Goal: Information Seeking & Learning: Learn about a topic

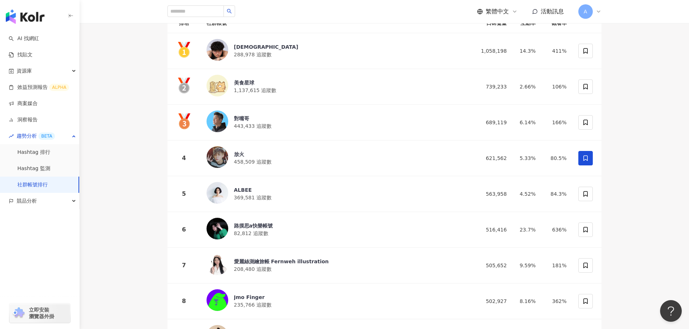
click at [35, 182] on link "社群帳號排行" at bounding box center [32, 184] width 30 height 7
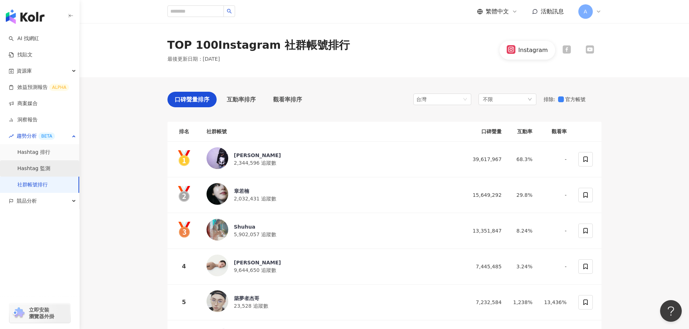
click at [43, 169] on link "Hashtag 監測" at bounding box center [33, 168] width 33 height 7
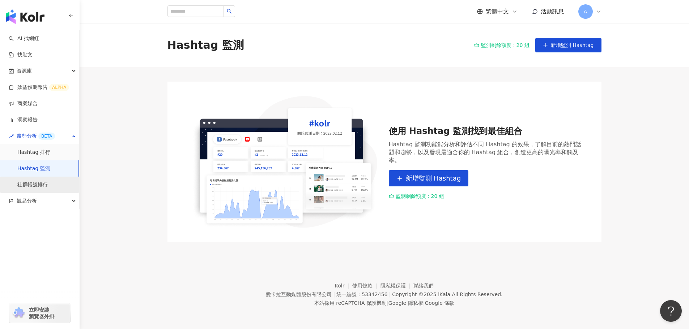
click at [41, 183] on link "社群帳號排行" at bounding box center [32, 184] width 30 height 7
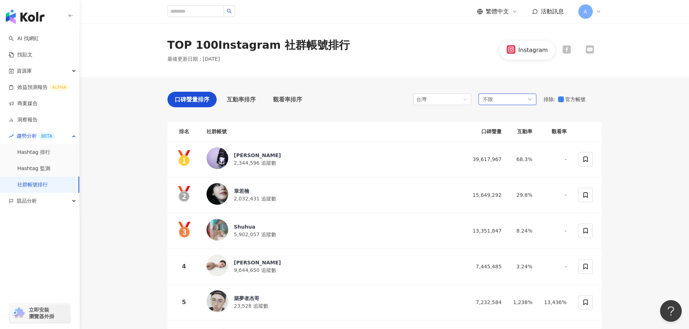
click at [511, 97] on div "不限" at bounding box center [507, 100] width 58 height 12
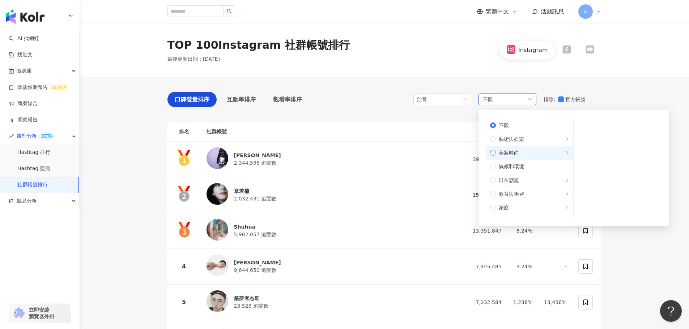
click at [517, 153] on span "美妝時尚" at bounding box center [508, 153] width 20 height 8
click at [591, 179] on span "醫美" at bounding box center [619, 180] width 73 height 8
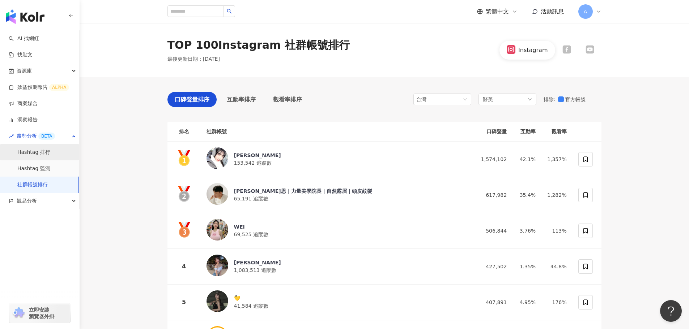
click at [34, 150] on link "Hashtag 排行" at bounding box center [33, 152] width 33 height 7
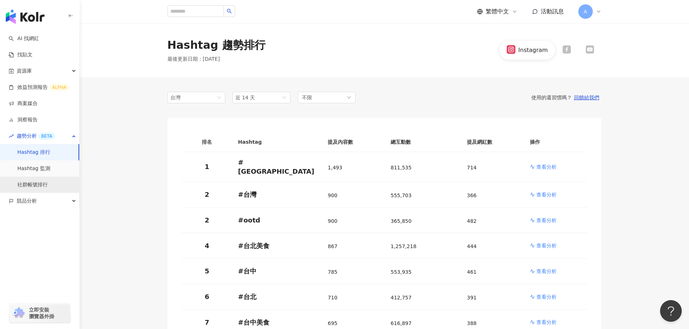
click at [38, 183] on link "社群帳號排行" at bounding box center [32, 184] width 30 height 7
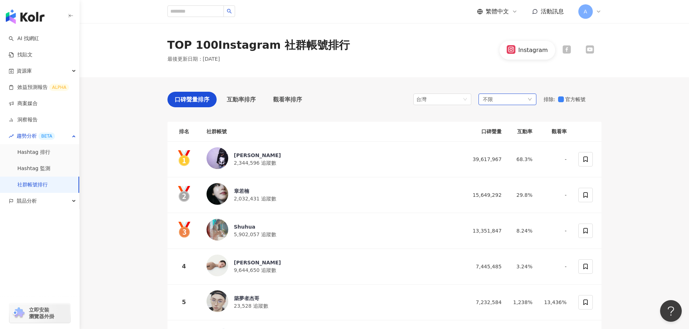
click at [501, 96] on div "不限" at bounding box center [507, 100] width 58 height 12
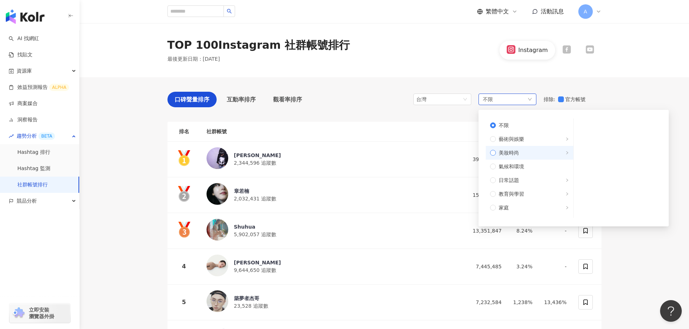
click at [531, 147] on label "美妝時尚" at bounding box center [528, 153] width 87 height 14
click at [597, 193] on span "穿搭" at bounding box center [619, 194] width 73 height 8
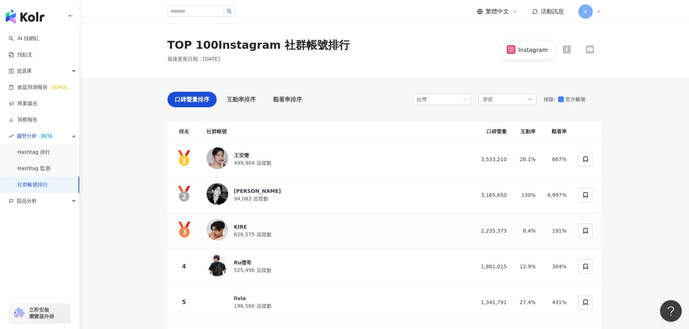
scroll to position [36, 0]
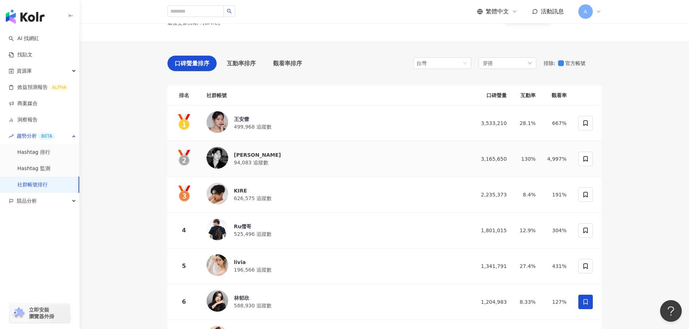
drag, startPoint x: 215, startPoint y: 157, endPoint x: 204, endPoint y: 164, distance: 12.8
click at [202, 165] on td "Leiro Lai 94,083 追蹤數" at bounding box center [335, 159] width 269 height 36
click at [213, 159] on img at bounding box center [217, 158] width 22 height 22
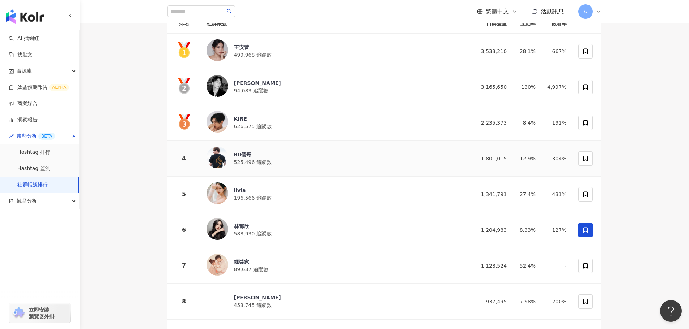
scroll to position [108, 0]
click at [219, 122] on img at bounding box center [217, 122] width 22 height 22
click at [248, 156] on div "Ru儒哥" at bounding box center [253, 154] width 38 height 7
click at [238, 190] on div "livia" at bounding box center [253, 189] width 38 height 7
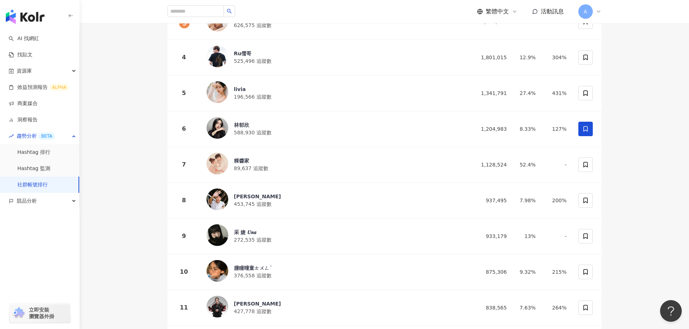
scroll to position [253, 0]
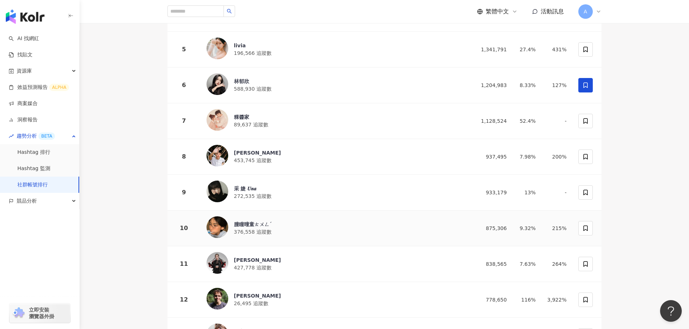
click at [261, 221] on div "朣瞳曈童ㄊㄨㄥˊ" at bounding box center [253, 224] width 38 height 7
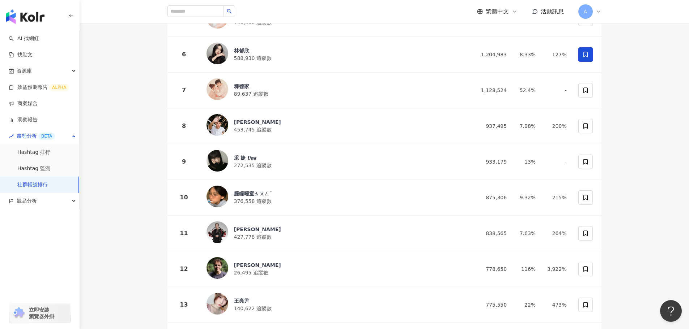
scroll to position [289, 0]
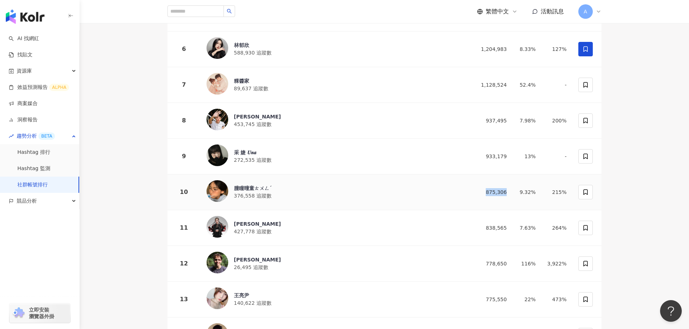
drag, startPoint x: 512, startPoint y: 189, endPoint x: 487, endPoint y: 188, distance: 25.0
click at [487, 188] on td "875,306" at bounding box center [490, 193] width 43 height 36
copy div "875,306"
click at [259, 186] on div "朣瞳曈童ㄊㄨㄥˊ" at bounding box center [253, 188] width 38 height 7
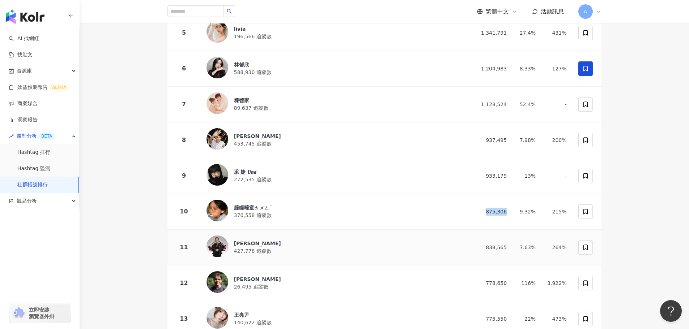
scroll to position [253, 0]
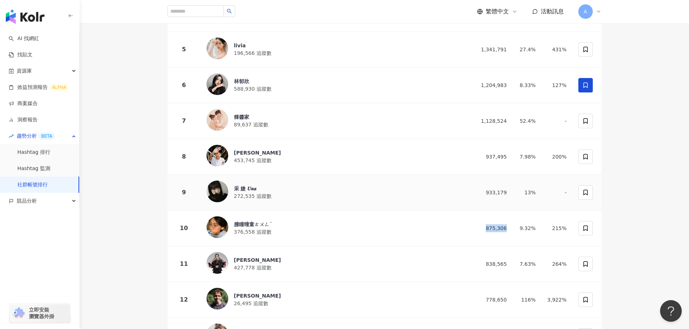
click at [245, 194] on span "272,535 追蹤數" at bounding box center [253, 196] width 38 height 6
click at [236, 158] on span "453,745 追蹤數" at bounding box center [253, 161] width 38 height 6
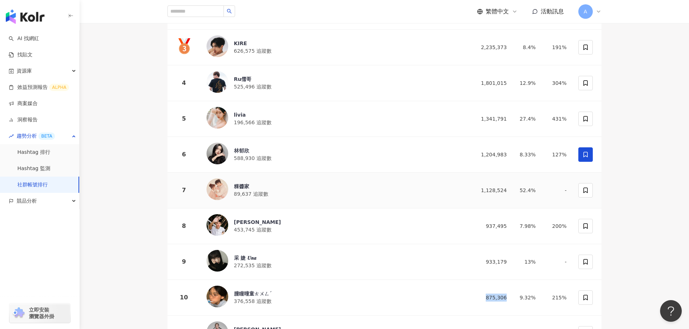
scroll to position [181, 0]
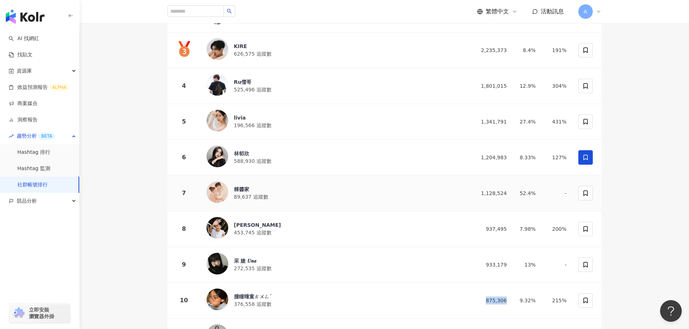
click at [246, 186] on div "粿醬家" at bounding box center [251, 189] width 34 height 7
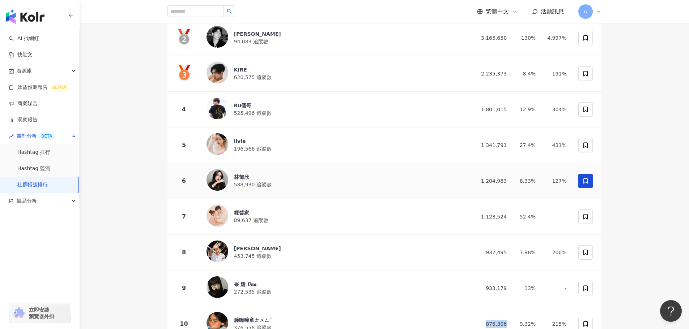
scroll to position [145, 0]
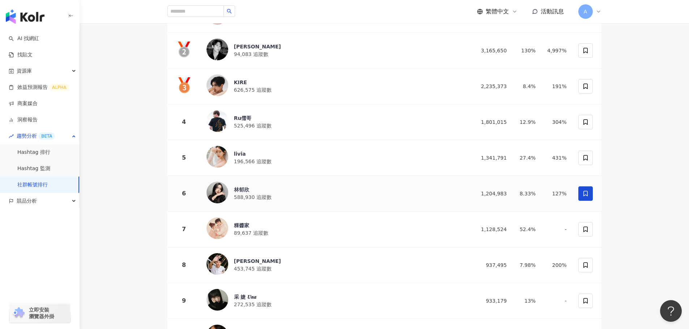
click at [249, 198] on span "588,930 追蹤數" at bounding box center [253, 197] width 38 height 6
click at [253, 162] on span "196,566 追蹤數" at bounding box center [253, 162] width 38 height 6
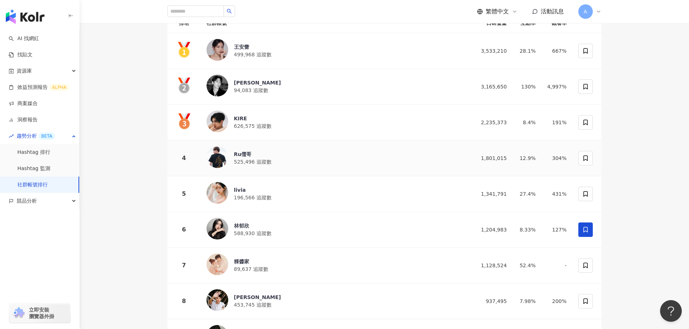
click at [243, 159] on span "525,496 追蹤數" at bounding box center [253, 162] width 38 height 6
click at [228, 125] on div "KIRE 626,575 追蹤數" at bounding box center [334, 123] width 257 height 24
click at [242, 87] on span "94,083 追蹤數" at bounding box center [251, 90] width 34 height 6
click at [239, 48] on div "王安蕾" at bounding box center [253, 46] width 38 height 7
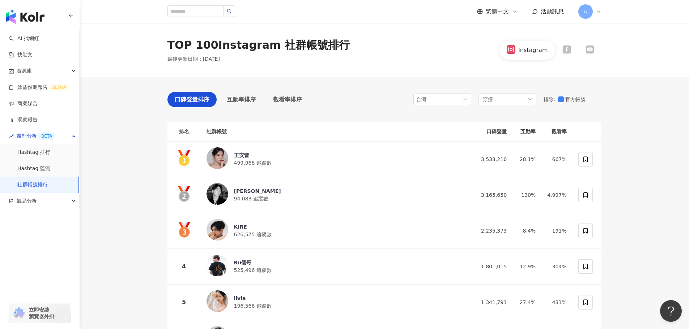
click at [566, 51] on icon at bounding box center [566, 49] width 9 height 9
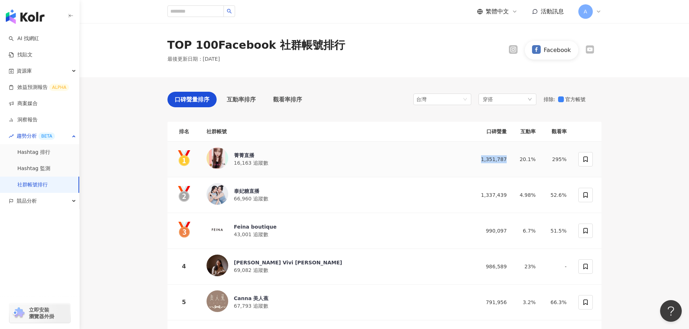
drag, startPoint x: 513, startPoint y: 156, endPoint x: 486, endPoint y: 159, distance: 27.2
click at [486, 159] on td "1,351,787" at bounding box center [490, 160] width 43 height 36
copy div "1,351,787"
drag, startPoint x: 508, startPoint y: 194, endPoint x: 486, endPoint y: 194, distance: 22.0
click at [486, 194] on div "1,337,439" at bounding box center [491, 195] width 32 height 8
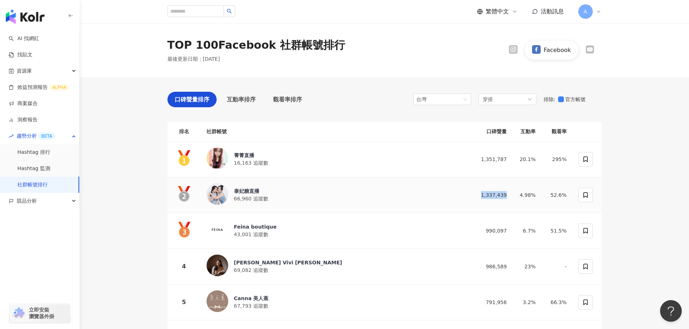
copy div "1,337,439"
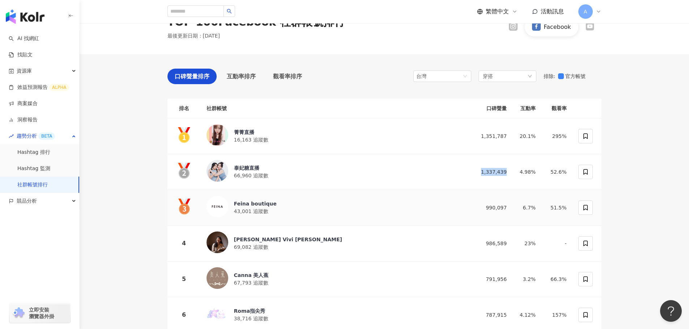
scroll to position [36, 0]
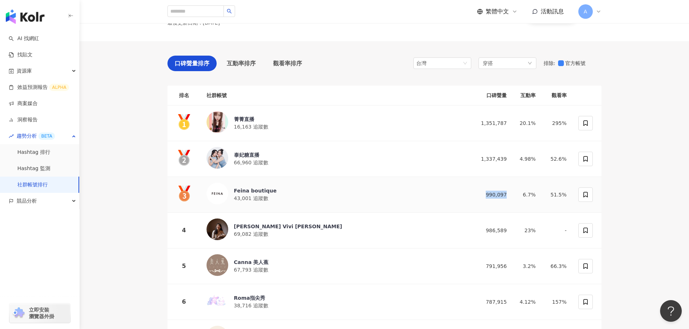
drag, startPoint x: 502, startPoint y: 193, endPoint x: 490, endPoint y: 193, distance: 12.3
click at [490, 193] on td "990,097" at bounding box center [490, 195] width 43 height 36
copy div "990,097"
drag, startPoint x: 500, startPoint y: 228, endPoint x: 486, endPoint y: 228, distance: 13.7
click at [486, 228] on div "986,589" at bounding box center [491, 231] width 32 height 8
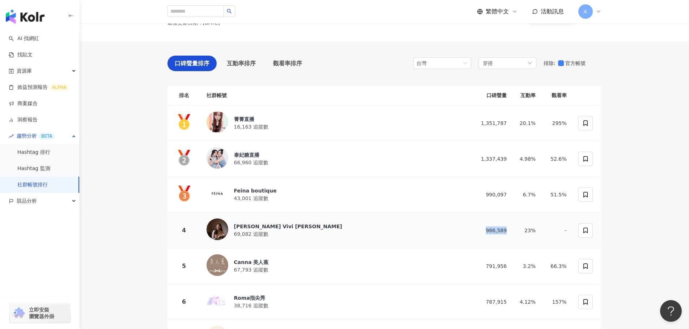
copy div "986,589"
drag, startPoint x: 512, startPoint y: 264, endPoint x: 489, endPoint y: 263, distance: 23.5
click at [489, 263] on td "791,956" at bounding box center [490, 267] width 43 height 36
copy div "791,956"
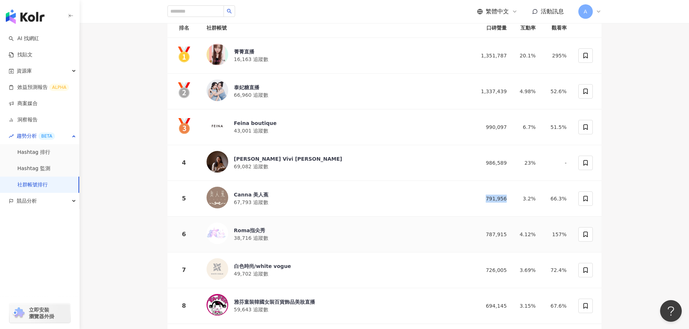
scroll to position [108, 0]
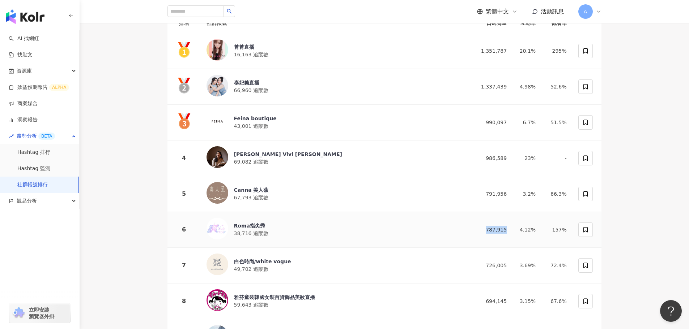
drag, startPoint x: 507, startPoint y: 229, endPoint x: 485, endPoint y: 227, distance: 22.1
click at [485, 227] on div "787,915" at bounding box center [491, 230] width 32 height 8
copy div "787,915"
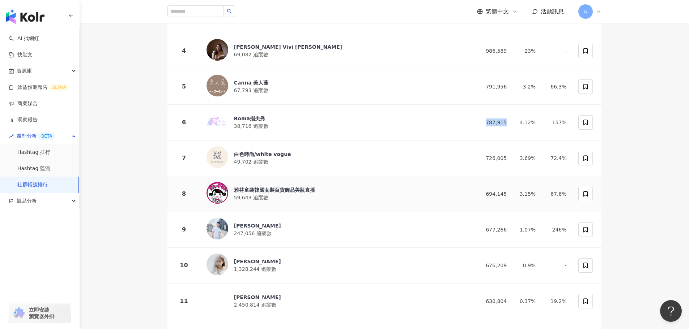
scroll to position [217, 0]
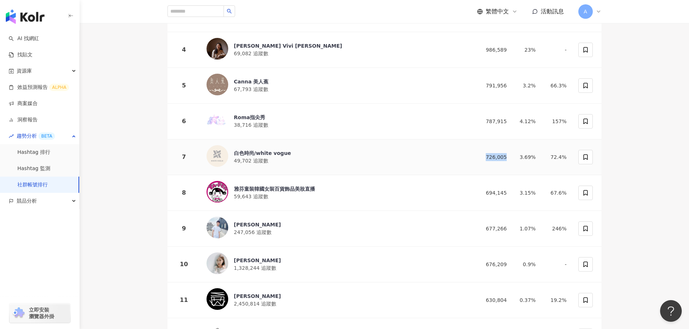
drag, startPoint x: 508, startPoint y: 157, endPoint x: 490, endPoint y: 155, distance: 18.6
click at [490, 155] on div "726,005" at bounding box center [491, 157] width 32 height 8
copy div "726,005"
copy div "694,145"
drag, startPoint x: 508, startPoint y: 192, endPoint x: 490, endPoint y: 190, distance: 18.5
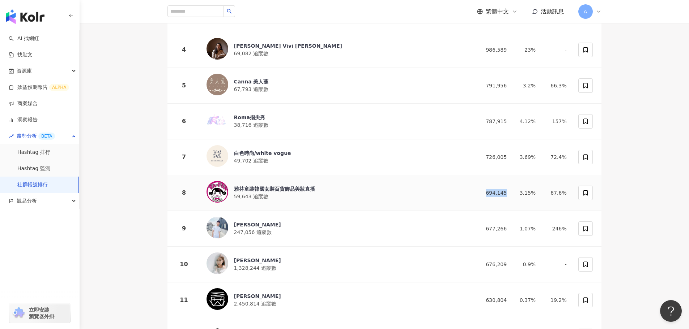
click at [490, 190] on div "694,145" at bounding box center [491, 193] width 32 height 8
drag, startPoint x: 509, startPoint y: 229, endPoint x: 490, endPoint y: 226, distance: 19.7
click at [490, 226] on td "677,266" at bounding box center [490, 229] width 43 height 36
copy div "677,266"
drag, startPoint x: 510, startPoint y: 261, endPoint x: 484, endPoint y: 259, distance: 26.8
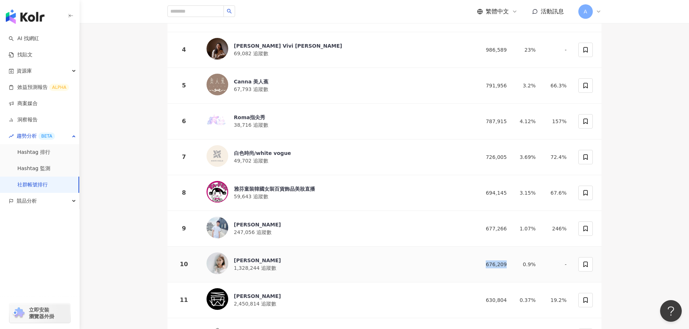
click at [484, 259] on td "676,209" at bounding box center [490, 265] width 43 height 36
click at [254, 258] on div "周曉涵" at bounding box center [257, 260] width 47 height 7
click at [245, 230] on span "247,056 追蹤數" at bounding box center [253, 233] width 38 height 6
click at [286, 186] on div "雅芬童裝韓國女裝百貨飾品美妝直播" at bounding box center [274, 188] width 81 height 7
click at [264, 158] on span "49,702 追蹤數" at bounding box center [251, 161] width 34 height 6
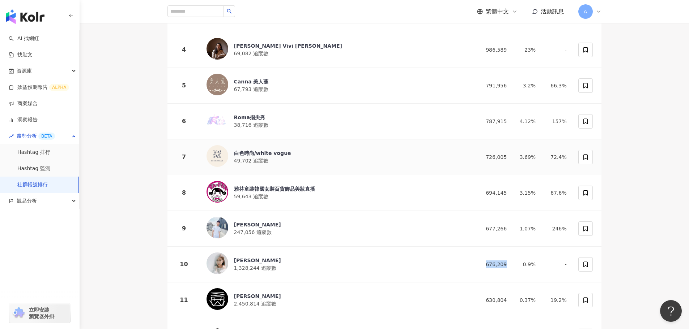
scroll to position [181, 0]
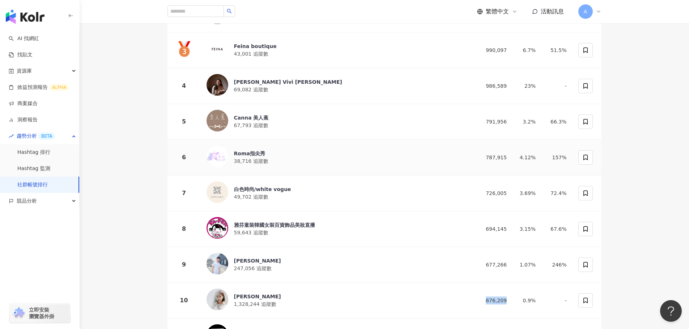
click at [251, 150] on div "Roma指尖秀" at bounding box center [251, 153] width 34 height 7
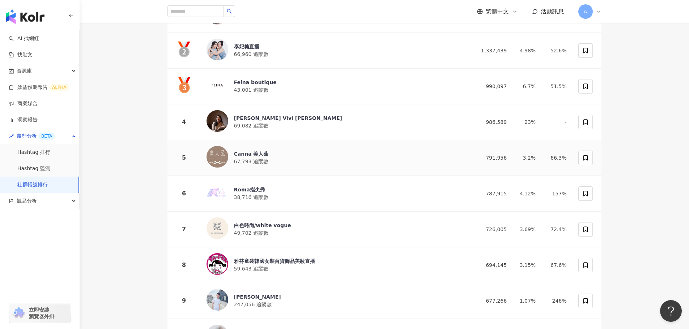
click at [255, 159] on span "67,793 追蹤數" at bounding box center [251, 162] width 34 height 6
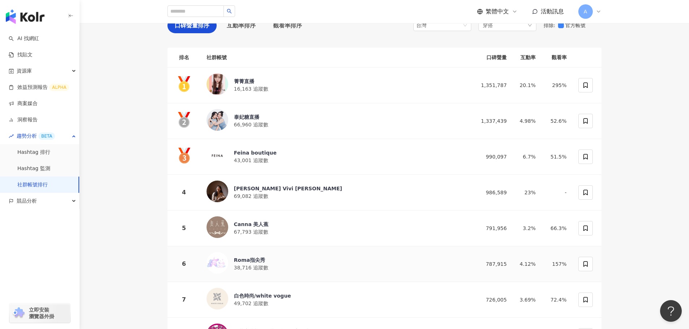
scroll to position [72, 0]
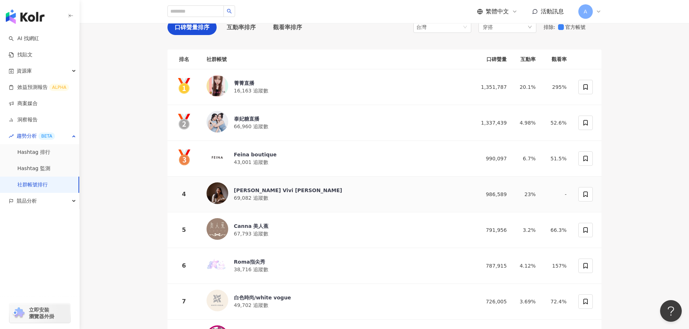
click at [264, 190] on div "林薇 Vivi Lin" at bounding box center [288, 190] width 108 height 7
click at [252, 159] on span "43,001 追蹤數" at bounding box center [251, 162] width 34 height 6
click at [255, 124] on span "66,960 追蹤數" at bounding box center [251, 127] width 34 height 6
click at [251, 83] on div "菁菁直播" at bounding box center [251, 83] width 34 height 7
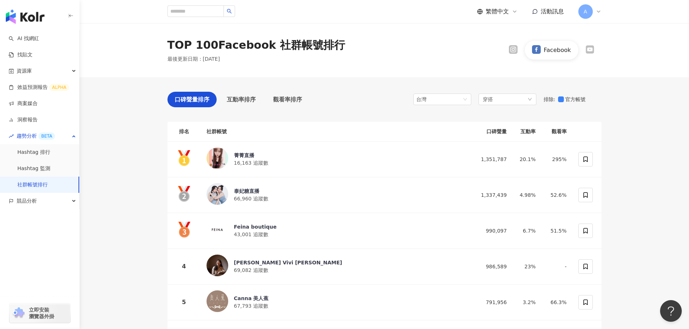
click at [590, 55] on div at bounding box center [589, 50] width 9 height 10
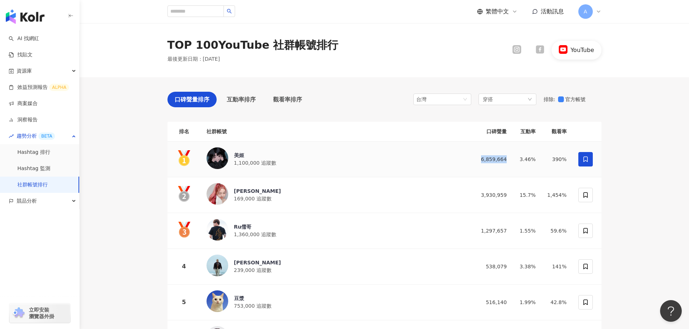
drag, startPoint x: 512, startPoint y: 157, endPoint x: 486, endPoint y: 158, distance: 26.8
click at [486, 158] on td "6,859,664" at bounding box center [490, 160] width 43 height 36
drag, startPoint x: 510, startPoint y: 198, endPoint x: 480, endPoint y: 193, distance: 31.1
click at [480, 193] on td "3,930,959" at bounding box center [490, 195] width 43 height 36
drag, startPoint x: 511, startPoint y: 230, endPoint x: 483, endPoint y: 231, distance: 27.5
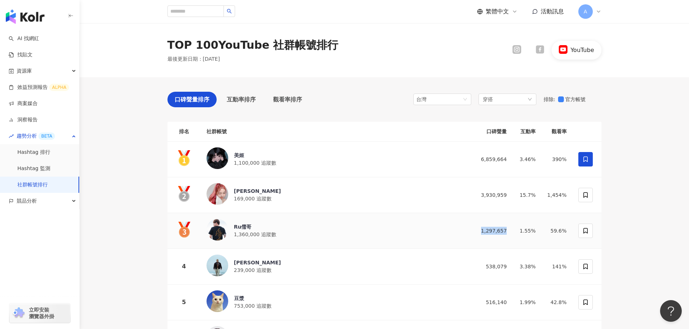
click at [483, 231] on td "1,297,657" at bounding box center [490, 231] width 43 height 36
drag, startPoint x: 510, startPoint y: 265, endPoint x: 490, endPoint y: 266, distance: 19.5
click at [490, 266] on td "538,079" at bounding box center [490, 267] width 43 height 36
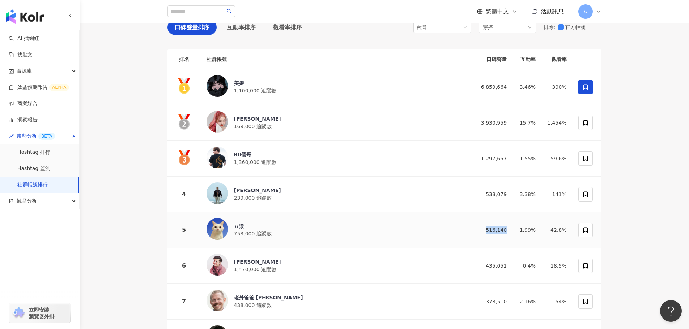
drag, startPoint x: 509, startPoint y: 226, endPoint x: 489, endPoint y: 226, distance: 19.9
click at [489, 226] on td "516,140" at bounding box center [490, 231] width 43 height 36
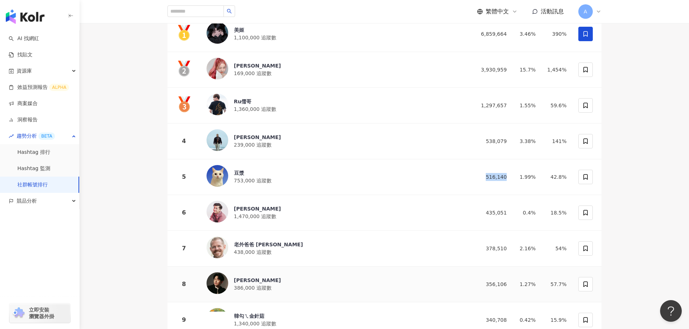
scroll to position [181, 0]
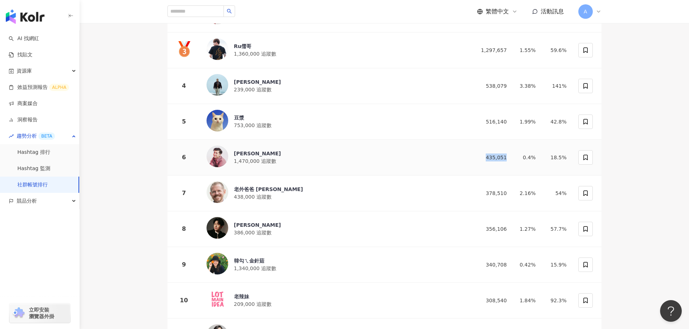
drag, startPoint x: 512, startPoint y: 156, endPoint x: 486, endPoint y: 155, distance: 26.4
click at [486, 155] on td "435,051" at bounding box center [490, 158] width 43 height 36
drag, startPoint x: 511, startPoint y: 188, endPoint x: 486, endPoint y: 190, distance: 25.8
click at [486, 190] on td "378,510" at bounding box center [490, 194] width 43 height 36
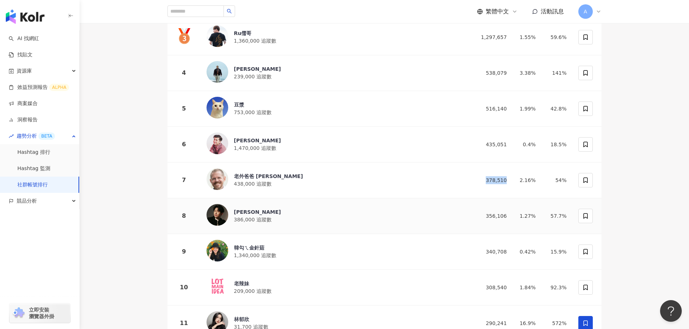
scroll to position [217, 0]
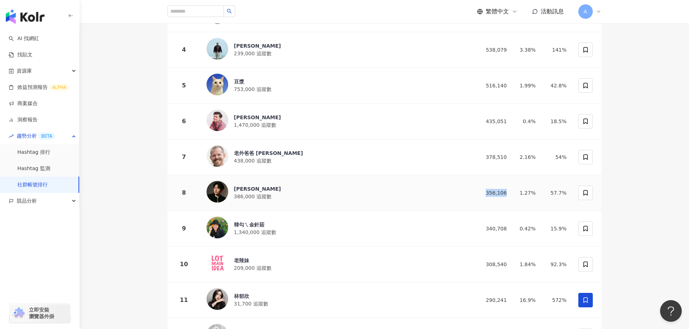
drag, startPoint x: 502, startPoint y: 190, endPoint x: 486, endPoint y: 191, distance: 16.3
click at [486, 191] on td "356,106" at bounding box center [490, 193] width 43 height 36
drag, startPoint x: 512, startPoint y: 225, endPoint x: 487, endPoint y: 225, distance: 24.9
click at [487, 225] on td "340,708" at bounding box center [490, 229] width 43 height 36
drag, startPoint x: 509, startPoint y: 260, endPoint x: 480, endPoint y: 258, distance: 28.6
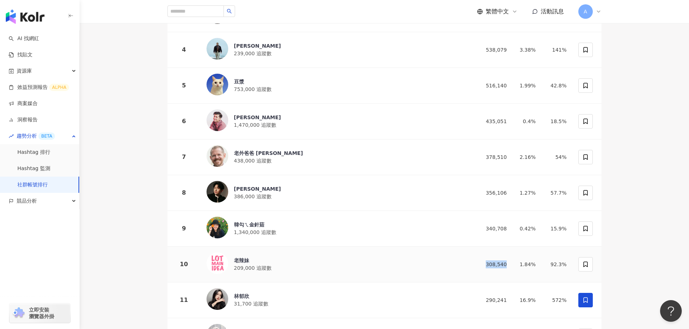
click at [480, 258] on td "308,540" at bounding box center [490, 265] width 43 height 36
click at [248, 257] on div "老辣妹" at bounding box center [253, 260] width 38 height 7
click at [252, 224] on div "韓勾ㄟ金針菇" at bounding box center [255, 224] width 43 height 7
click at [269, 187] on div "曾博恩 386,000 追蹤數" at bounding box center [334, 193] width 257 height 24
click at [252, 158] on span "438,000 追蹤數" at bounding box center [253, 161] width 38 height 6
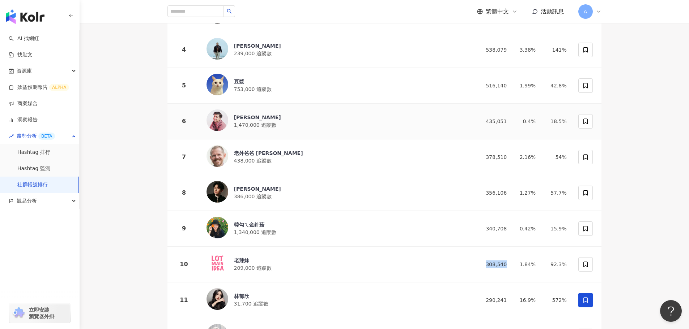
click at [355, 118] on div "謝孟航 1,470,000 追蹤數" at bounding box center [334, 122] width 257 height 24
click at [244, 88] on span "753,000 追蹤數" at bounding box center [253, 89] width 38 height 6
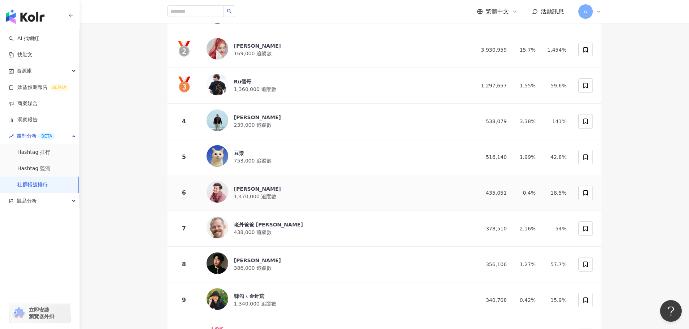
scroll to position [145, 0]
click at [268, 116] on div "Lin Ching Chieh" at bounding box center [257, 118] width 47 height 7
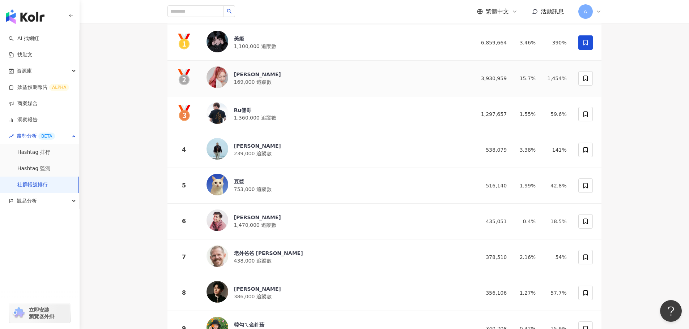
scroll to position [108, 0]
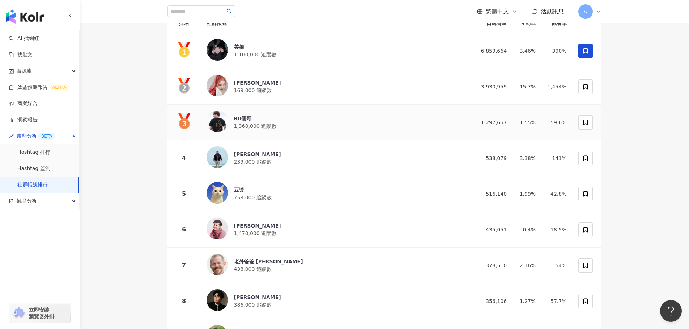
click at [255, 118] on div "Ru儒哥" at bounding box center [255, 118] width 43 height 7
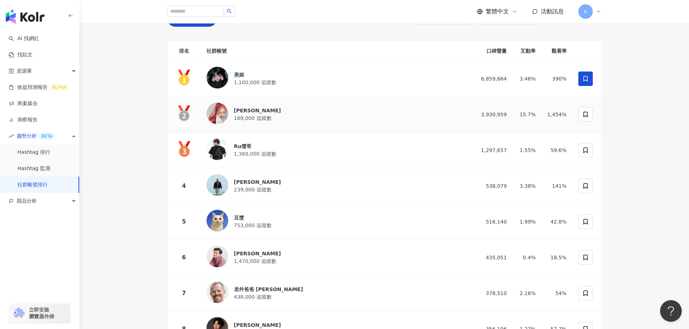
scroll to position [72, 0]
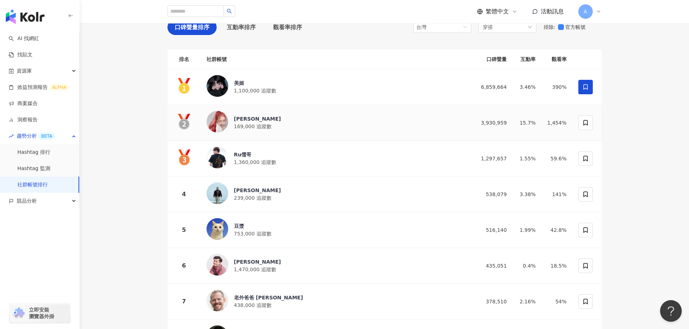
click at [259, 113] on div "李侑真 169,000 追蹤數" at bounding box center [334, 123] width 257 height 24
click at [249, 86] on div "美姬" at bounding box center [255, 83] width 43 height 7
click at [259, 195] on span "239,000 追蹤數" at bounding box center [253, 198] width 38 height 6
click at [36, 156] on link "Hashtag 排行" at bounding box center [33, 152] width 33 height 7
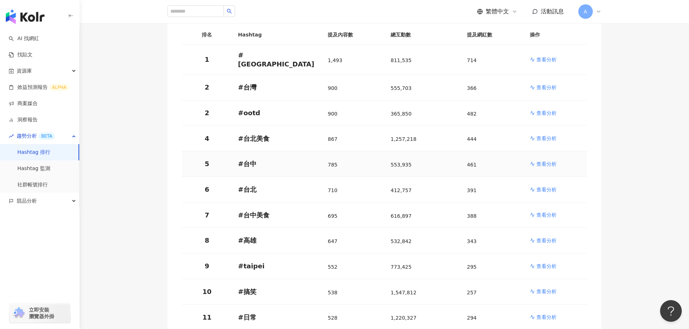
scroll to position [108, 0]
click at [544, 262] on p "查看分析" at bounding box center [546, 265] width 20 height 7
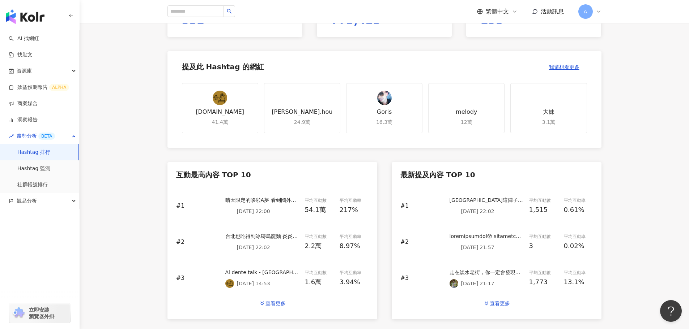
scroll to position [217, 0]
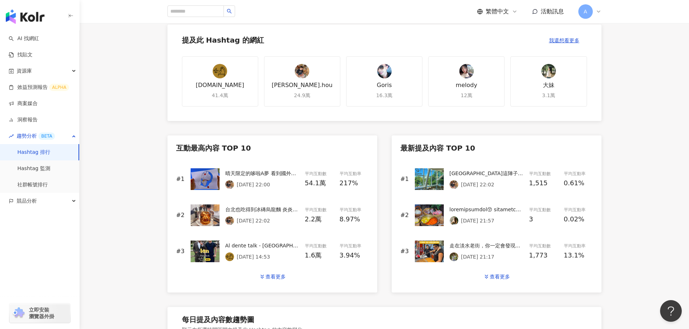
click at [260, 182] on p "2025/8/22 22:00" at bounding box center [253, 185] width 33 height 6
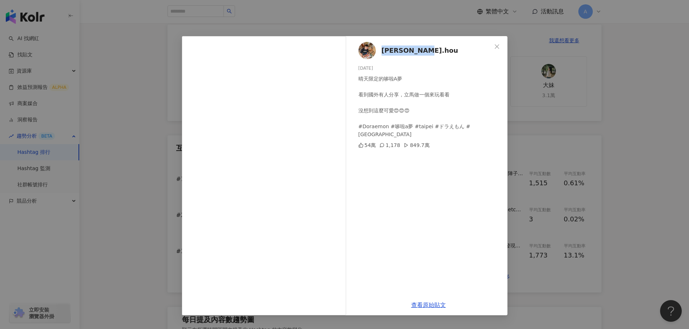
drag, startPoint x: 428, startPoint y: 50, endPoint x: 381, endPoint y: 47, distance: 47.4
click at [381, 47] on div "raymond.hou 2025/8/22 晴天限定的哆啦A夢 看到國外有人分享，立馬做一個來玩看看 沒想到這麼可愛😍😍😍 #Doraemon #哆啦a夢 #…" at bounding box center [428, 165] width 158 height 259
click at [497, 47] on icon "close" at bounding box center [496, 46] width 4 height 4
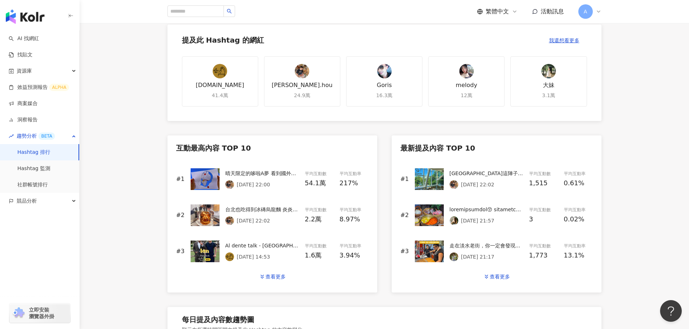
click at [231, 184] on img at bounding box center [229, 184] width 9 height 9
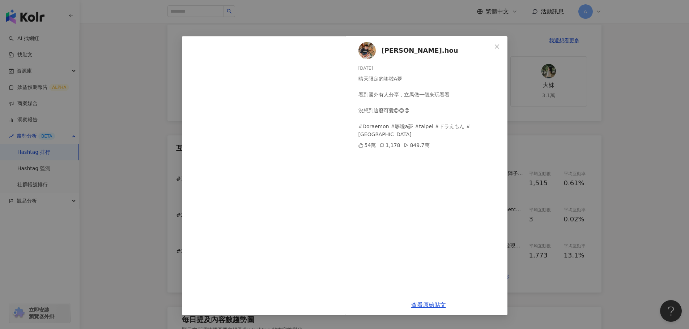
click at [364, 52] on img at bounding box center [366, 50] width 17 height 17
click at [498, 47] on icon "close" at bounding box center [497, 47] width 6 height 6
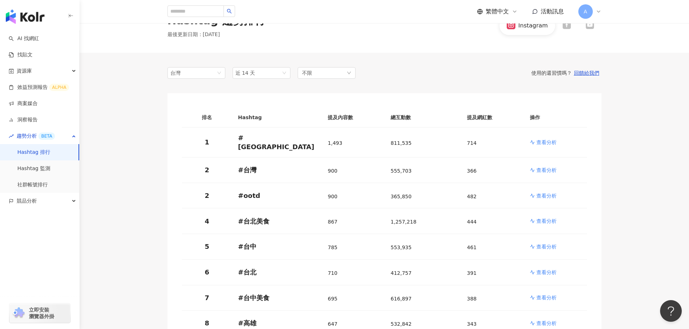
scroll to position [36, 0]
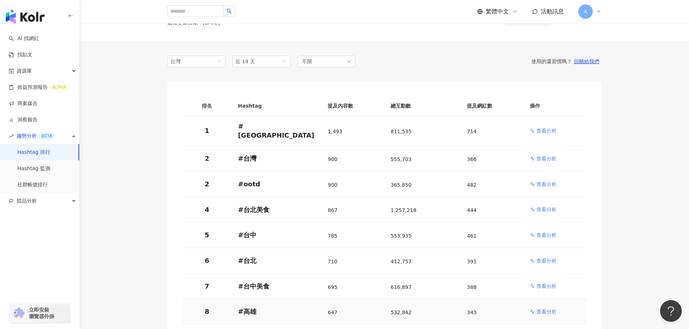
click at [548, 310] on p "查看分析" at bounding box center [546, 311] width 20 height 7
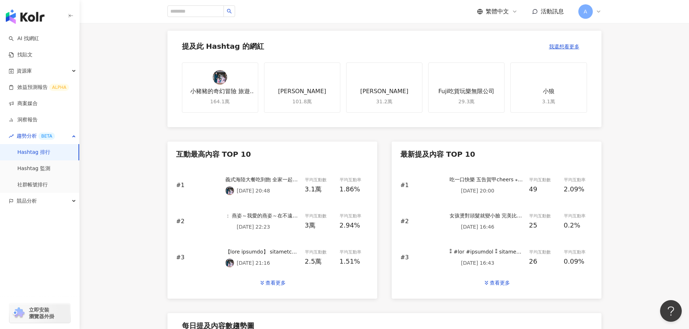
scroll to position [217, 0]
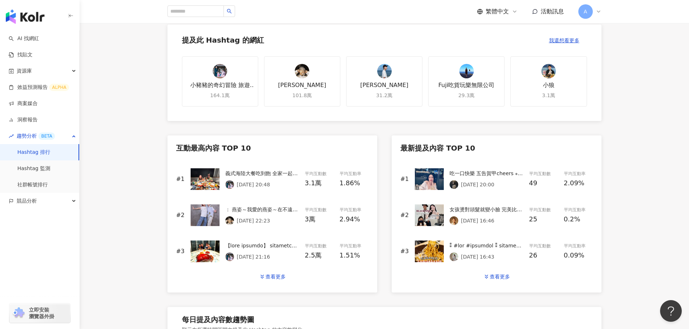
click at [231, 185] on img at bounding box center [229, 184] width 9 height 9
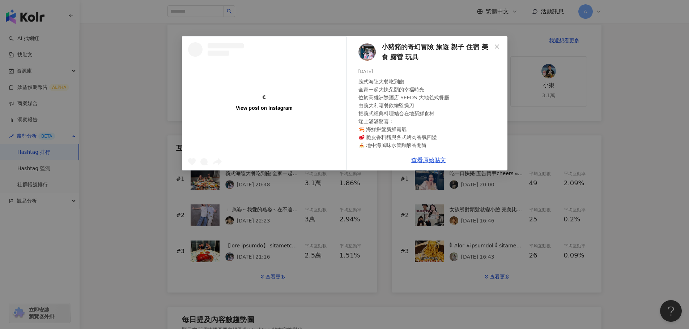
click at [367, 52] on img at bounding box center [366, 51] width 17 height 17
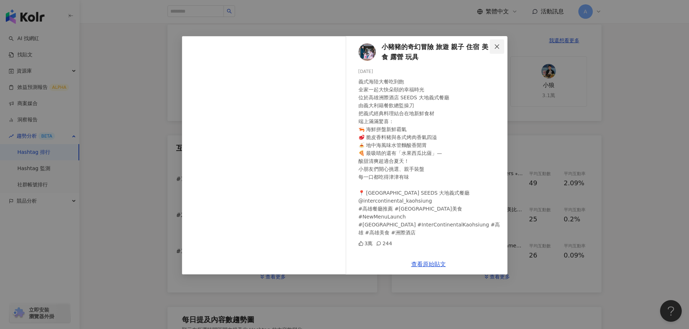
click at [494, 46] on icon "close" at bounding box center [497, 47] width 6 height 6
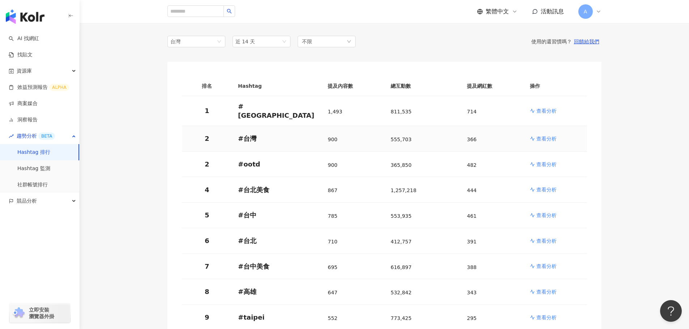
scroll to position [108, 0]
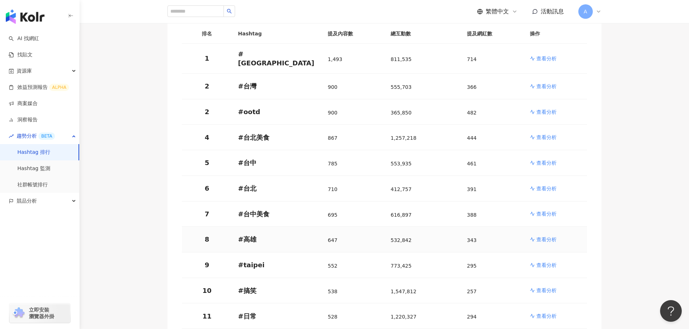
click at [549, 236] on p "查看分析" at bounding box center [546, 239] width 20 height 7
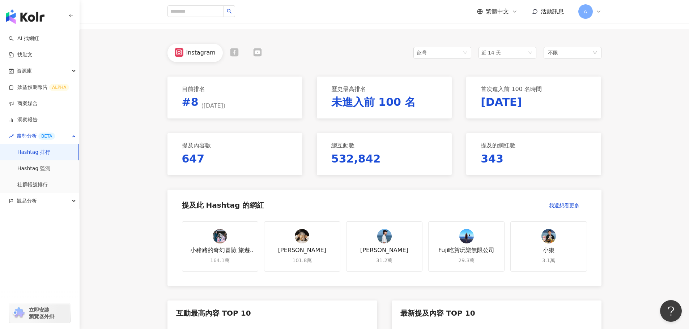
scroll to position [145, 0]
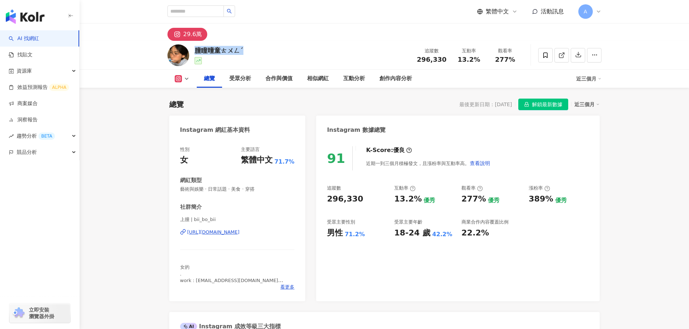
drag, startPoint x: 247, startPoint y: 49, endPoint x: 196, endPoint y: 51, distance: 51.3
click at [196, 51] on div "朣瞳曈童ㄊㄨㄥˊ 追蹤數 296,330 互動率 13.2% 觀看率 277%" at bounding box center [384, 55] width 463 height 29
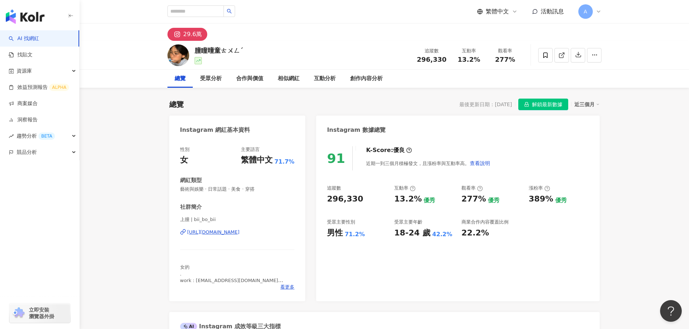
click at [231, 106] on div "總覽 最後更新日期：2025/8/29 解鎖最新數據 近三個月" at bounding box center [384, 105] width 430 height 12
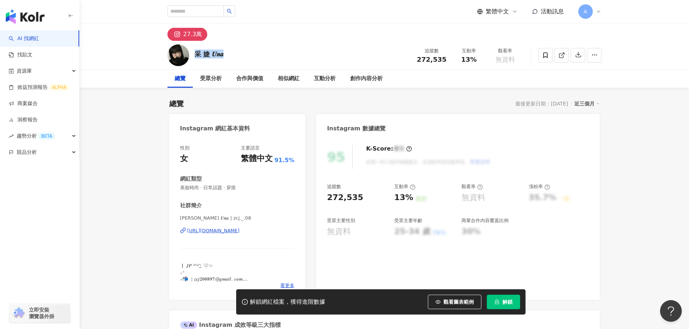
drag, startPoint x: 225, startPoint y: 56, endPoint x: 195, endPoint y: 56, distance: 30.0
click at [195, 56] on div "采 [PERSON_NAME] 𝑼𝒏𝒂 追蹤數 272,535 互動率 13% 觀看率 無資料" at bounding box center [384, 55] width 463 height 29
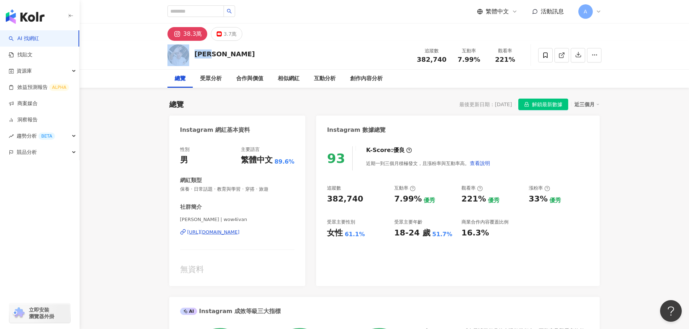
drag, startPoint x: 215, startPoint y: 52, endPoint x: 190, endPoint y: 52, distance: 24.9
click at [190, 52] on div "Ivan 追蹤數 382,740 互動率 7.99% 觀看率 221%" at bounding box center [384, 55] width 463 height 29
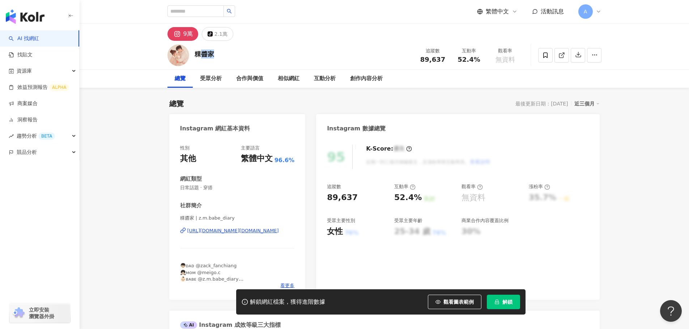
drag, startPoint x: 213, startPoint y: 52, endPoint x: 211, endPoint y: 59, distance: 7.8
click at [196, 51] on div "粿醬家" at bounding box center [204, 54] width 20 height 9
copy div "醬家"
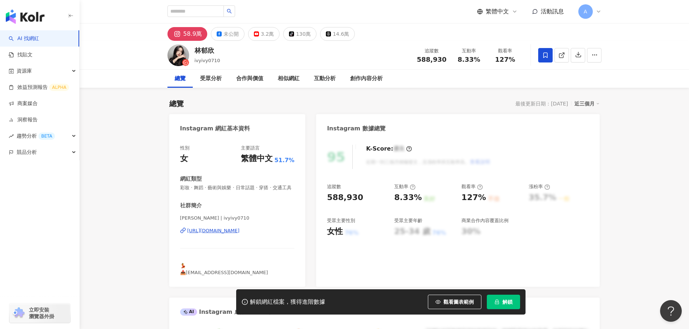
drag, startPoint x: 217, startPoint y: 51, endPoint x: 193, endPoint y: 50, distance: 23.9
click at [193, 50] on div "林郁欣 ivyivy0710 追蹤數 588,930 互動率 8.33% 觀看率 127%" at bounding box center [384, 55] width 463 height 29
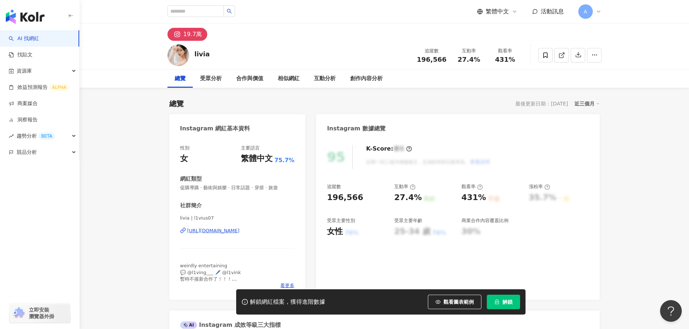
click at [193, 52] on div "livia 追蹤數 196,566 互動率 27.4% 觀看率 431%" at bounding box center [384, 55] width 463 height 29
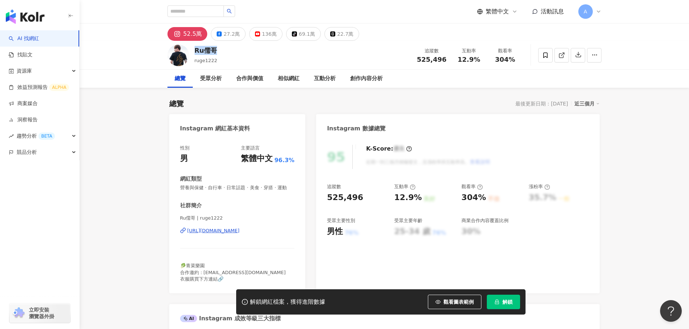
drag, startPoint x: 218, startPoint y: 51, endPoint x: 194, endPoint y: 51, distance: 23.5
click at [194, 51] on div "Ru儒哥 ruge1222 追蹤數 525,496 互動率 12.9% 觀看率 304%" at bounding box center [384, 55] width 463 height 29
copy div "Ru儒哥"
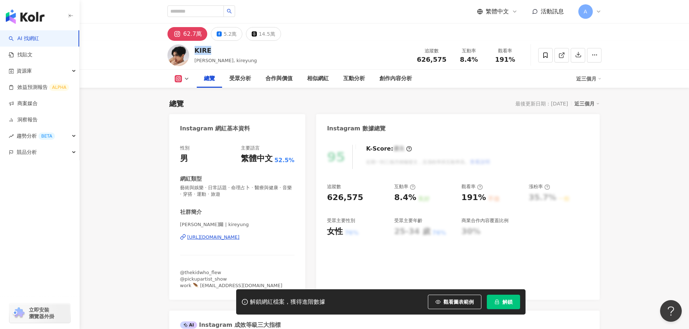
drag, startPoint x: 205, startPoint y: 51, endPoint x: 195, endPoint y: 51, distance: 10.1
click at [195, 51] on div "KIRE" at bounding box center [225, 50] width 63 height 9
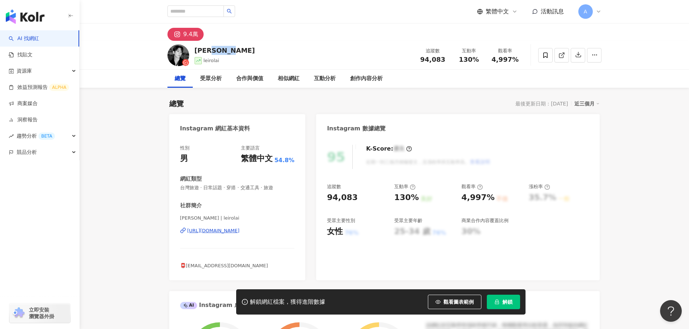
drag, startPoint x: 223, startPoint y: 51, endPoint x: 193, endPoint y: 51, distance: 30.4
click at [193, 51] on div "Leiro Lai leirolai 追蹤數 94,083 互動率 130% 觀看率 4,997%" at bounding box center [384, 55] width 463 height 29
copy div "o Lai"
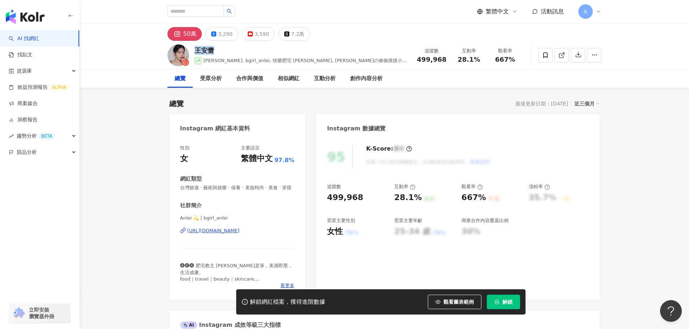
drag, startPoint x: 193, startPoint y: 58, endPoint x: 194, endPoint y: 51, distance: 7.7
click at [194, 51] on div "王安蕾" at bounding box center [301, 50] width 214 height 9
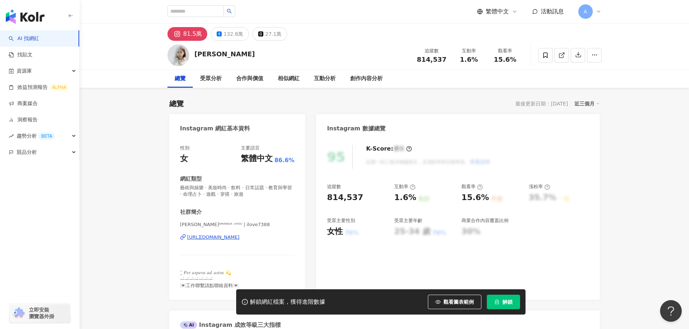
click at [227, 32] on div "132.8萬" at bounding box center [233, 34] width 20 height 10
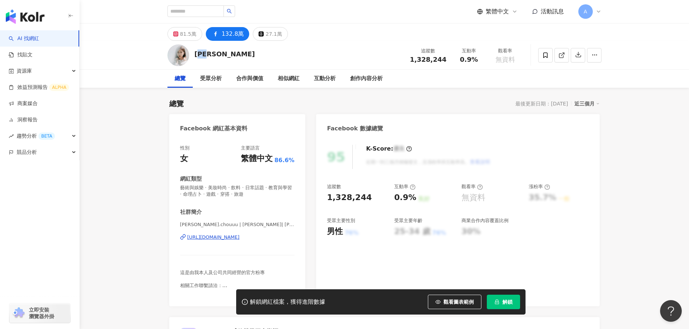
drag, startPoint x: 218, startPoint y: 55, endPoint x: 196, endPoint y: 57, distance: 22.1
click at [196, 57] on div "周曉涵 追蹤數 1,328,244 互動率 0.9% 觀看率 無資料" at bounding box center [384, 55] width 463 height 29
copy div "曉涵"
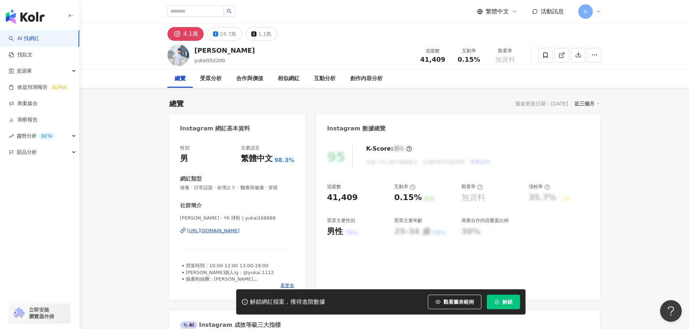
click at [220, 35] on div "24.7萬" at bounding box center [228, 34] width 16 height 10
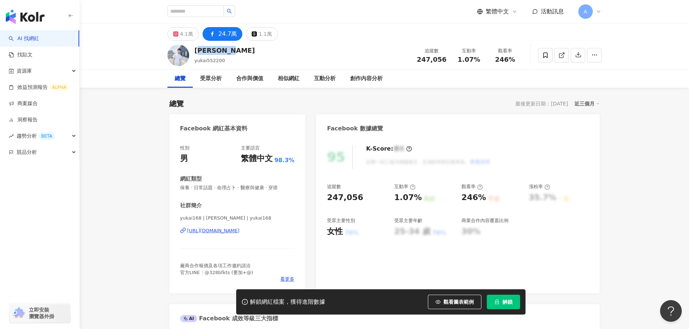
drag, startPoint x: 232, startPoint y: 51, endPoint x: 194, endPoint y: 53, distance: 37.7
click at [194, 53] on div "宥凱 Yu Kai yukai552200 追蹤數 247,056 互動率 1.07% 觀看率 246%" at bounding box center [384, 55] width 463 height 29
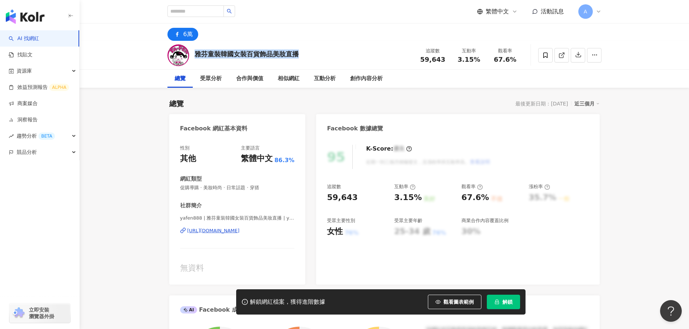
drag, startPoint x: 209, startPoint y: 52, endPoint x: 196, endPoint y: 55, distance: 13.9
click at [196, 55] on div "雅芬童裝[DEMOGRAPHIC_DATA]女裝百貨飾品美妝直播 追蹤數 59,643 互動率 3.15% 觀看率 67.6%" at bounding box center [384, 55] width 463 height 29
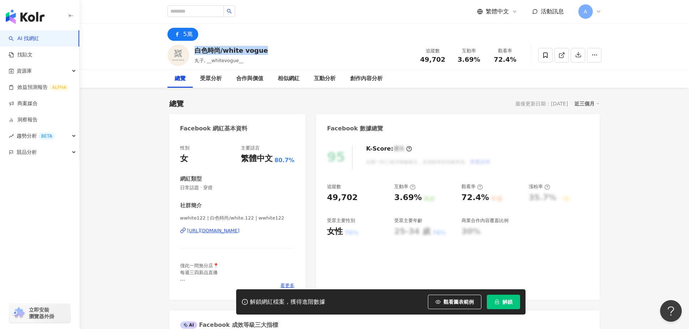
drag, startPoint x: 266, startPoint y: 50, endPoint x: 197, endPoint y: 51, distance: 68.7
click at [197, 51] on div "白色時尚/white vogue 丸子, __whitevogue__ 追蹤數 49,702 互動率 3.69% 觀看率 72.4%" at bounding box center [384, 55] width 463 height 29
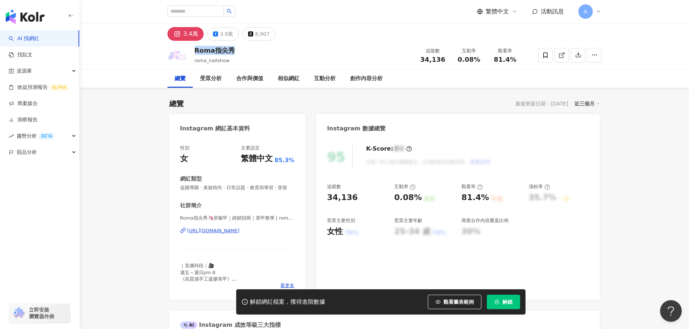
drag, startPoint x: 212, startPoint y: 50, endPoint x: 195, endPoint y: 50, distance: 16.6
click at [195, 50] on div "Roma指尖秀" at bounding box center [214, 50] width 40 height 9
click at [215, 39] on button "3.9萬" at bounding box center [222, 34] width 31 height 14
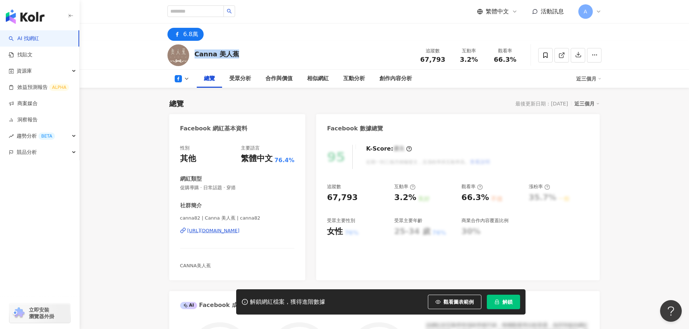
drag, startPoint x: 226, startPoint y: 52, endPoint x: 195, endPoint y: 53, distance: 31.1
click at [195, 53] on div "[DEMOGRAPHIC_DATA] 追蹤數 67,793 互動率 3.2% 觀看率 66.3%" at bounding box center [384, 55] width 463 height 29
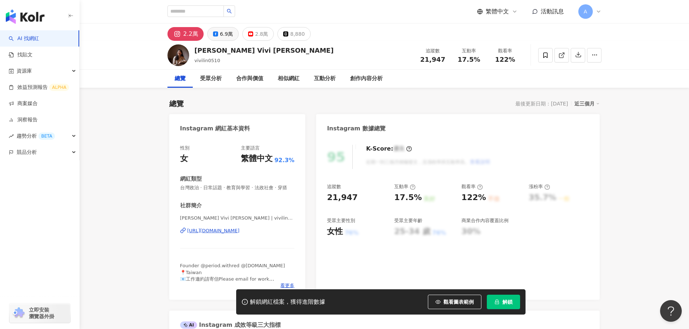
click at [220, 30] on div "6.9萬" at bounding box center [226, 34] width 13 height 10
click at [221, 34] on div "6.9萬" at bounding box center [226, 34] width 13 height 10
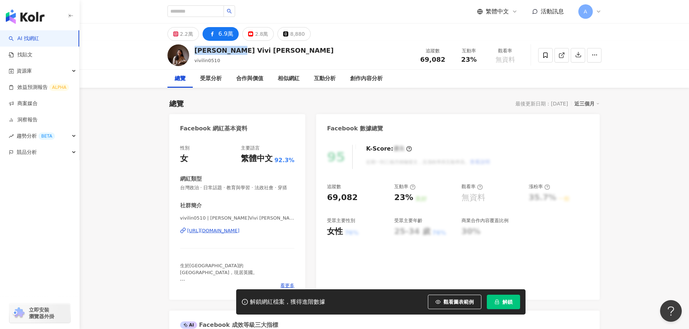
drag, startPoint x: 237, startPoint y: 51, endPoint x: 196, endPoint y: 52, distance: 41.9
click at [196, 52] on div "林薇 Vivi Lin vivilin0510 追蹤數 69,082 互動率 23% 觀看率 無資料" at bounding box center [384, 55] width 463 height 29
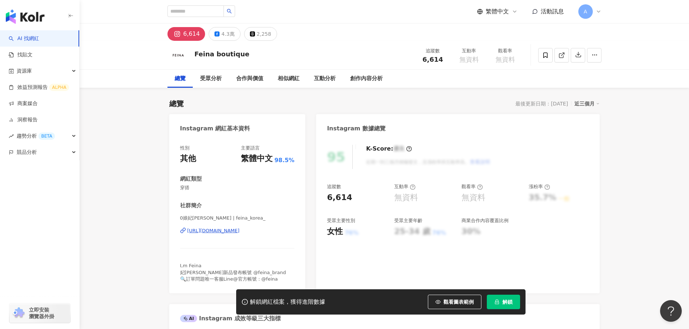
click at [223, 31] on div "4.3萬" at bounding box center [227, 34] width 13 height 10
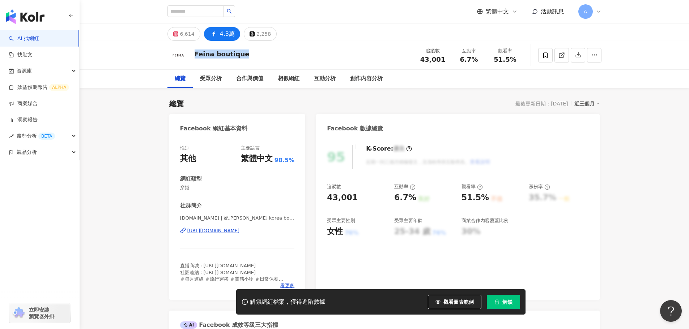
drag, startPoint x: 242, startPoint y: 54, endPoint x: 214, endPoint y: 55, distance: 27.9
click at [195, 54] on div "Feina boutique" at bounding box center [221, 54] width 55 height 9
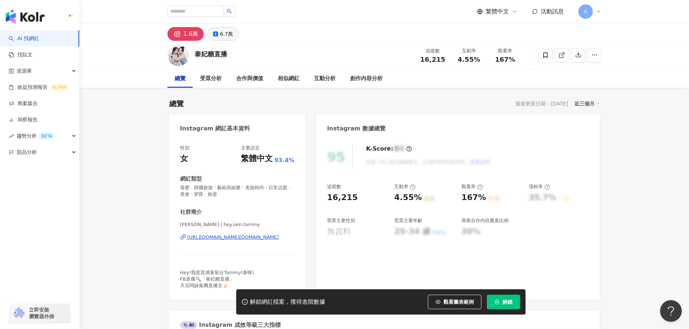
click at [222, 37] on div "6.7萬" at bounding box center [226, 34] width 13 height 10
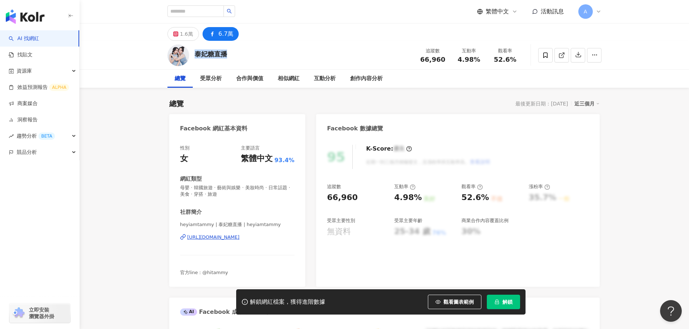
drag, startPoint x: 233, startPoint y: 55, endPoint x: 195, endPoint y: 53, distance: 38.3
click at [195, 53] on div "泰妃糖直播 追蹤數 66,960 互動率 4.98% 觀看率 52.6%" at bounding box center [384, 55] width 463 height 29
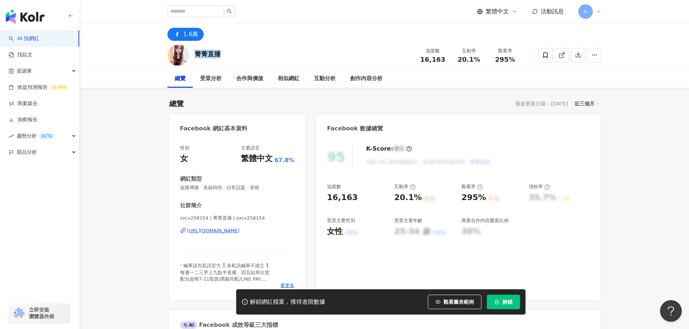
drag, startPoint x: 203, startPoint y: 54, endPoint x: 196, endPoint y: 54, distance: 6.9
click at [196, 54] on div "菁菁直播 追蹤數 16,163 互動率 20.1% 觀看率 295%" at bounding box center [384, 55] width 463 height 29
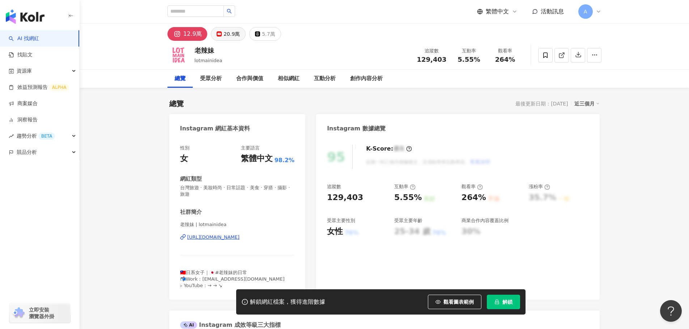
click at [230, 32] on div "20.9萬" at bounding box center [231, 34] width 16 height 10
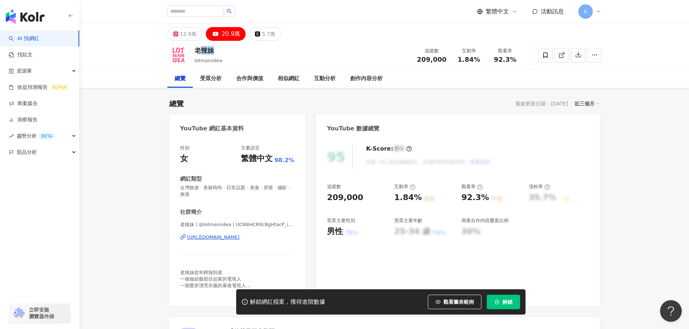
drag, startPoint x: 214, startPoint y: 50, endPoint x: 196, endPoint y: 51, distance: 18.5
click at [196, 51] on div "老辣妹" at bounding box center [208, 50] width 28 height 9
copy div "辣妹"
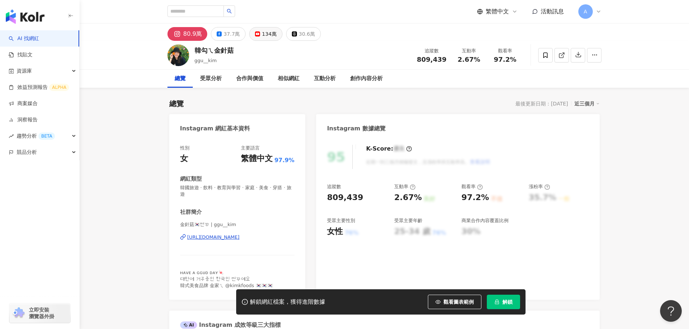
click at [266, 34] on div "134萬" at bounding box center [269, 34] width 15 height 10
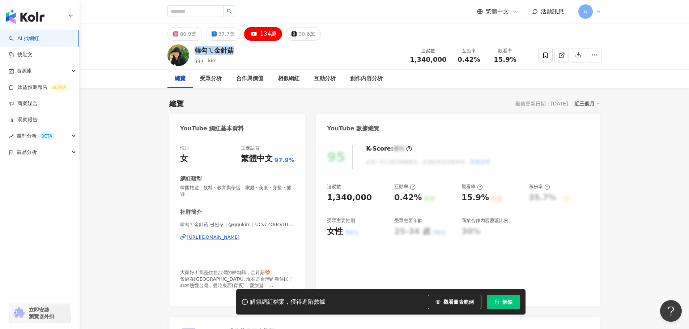
drag, startPoint x: 238, startPoint y: 51, endPoint x: 195, endPoint y: 51, distance: 42.7
click at [195, 51] on div "韓勾ㄟ金針菇 ggu__kim 追蹤數 1,340,000 互動率 0.42% 觀看率 15.9%" at bounding box center [384, 55] width 463 height 29
copy div "韓勾ㄟ金針菇"
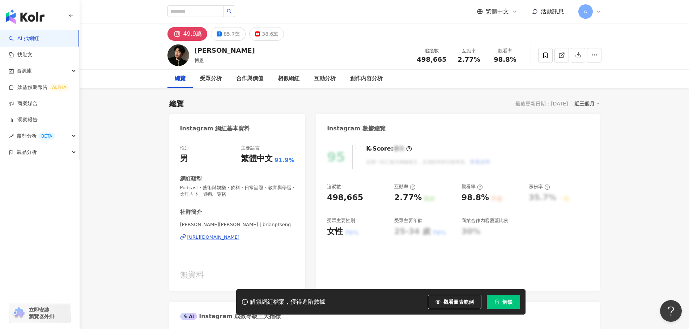
click at [262, 35] on div "38.6萬" at bounding box center [270, 34] width 16 height 10
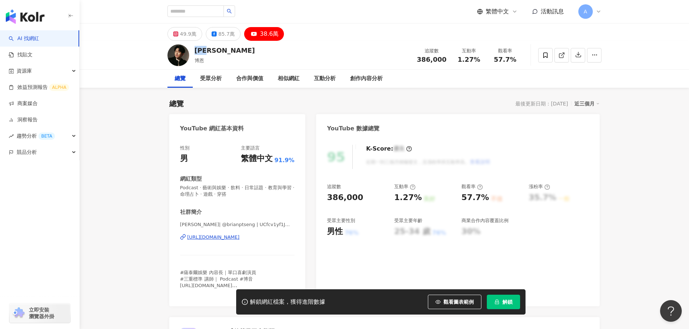
drag, startPoint x: 213, startPoint y: 51, endPoint x: 197, endPoint y: 50, distance: 16.7
click at [197, 50] on div "[PERSON_NAME]" at bounding box center [224, 50] width 60 height 9
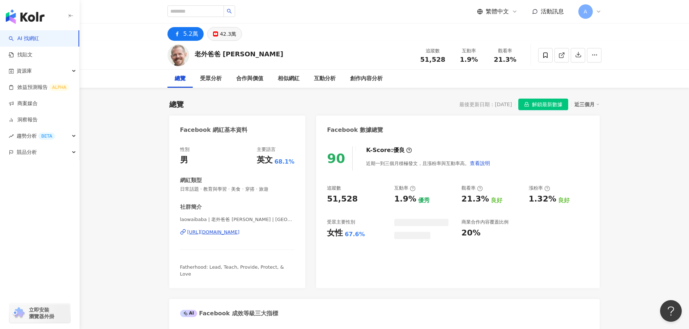
click at [227, 36] on div "42.3萬" at bounding box center [228, 34] width 16 height 10
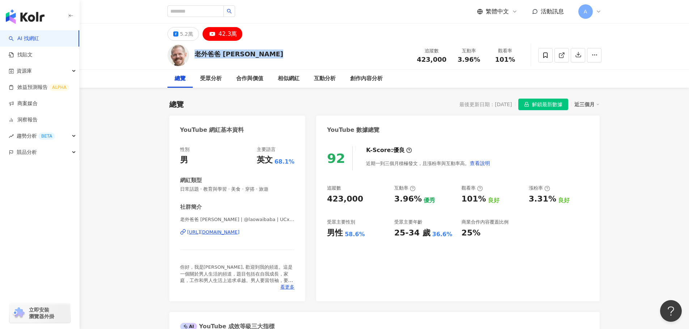
drag, startPoint x: 274, startPoint y: 52, endPoint x: 195, endPoint y: 54, distance: 79.5
click at [195, 54] on div "老外爸爸 Lao Wai Ba Ba 追蹤數 423,000 互動率 3.96% 觀看率 101%" at bounding box center [384, 55] width 463 height 29
copy div "老外爸爸 Lao Wai Ba Ba"
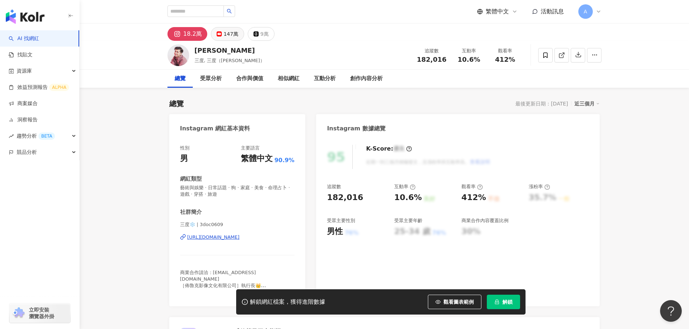
click at [225, 31] on div "147萬" at bounding box center [230, 34] width 15 height 10
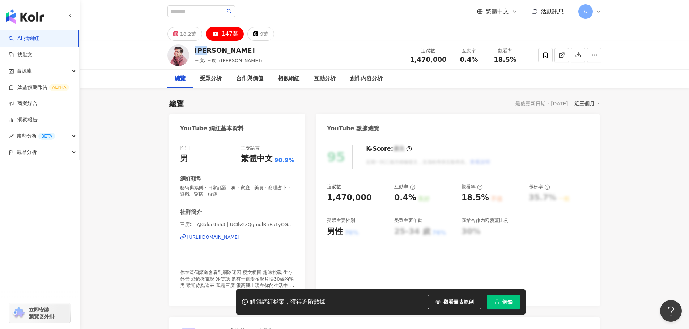
drag, startPoint x: 216, startPoint y: 48, endPoint x: 194, endPoint y: 51, distance: 22.2
click at [194, 51] on div "謝孟航" at bounding box center [229, 50] width 70 height 9
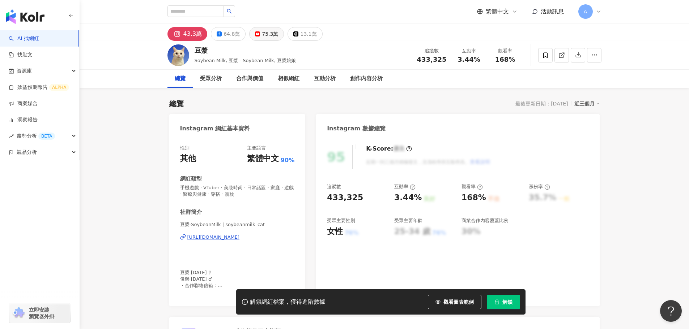
click at [262, 35] on div "75.3萬" at bounding box center [270, 34] width 16 height 10
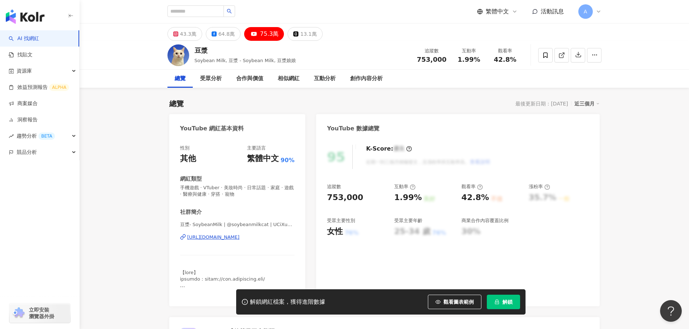
drag, startPoint x: 211, startPoint y: 50, endPoint x: 196, endPoint y: 52, distance: 14.9
click at [196, 52] on div "豆漿" at bounding box center [244, 50] width 101 height 9
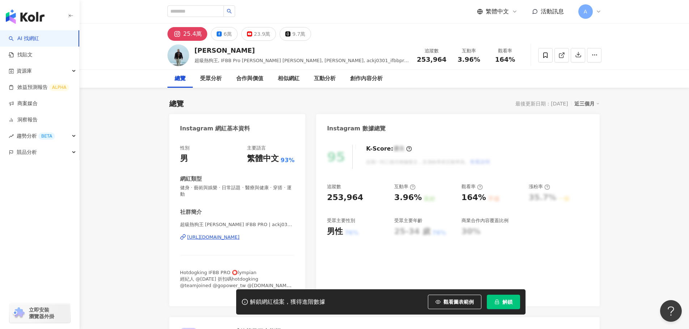
drag, startPoint x: 236, startPoint y: 49, endPoint x: 194, endPoint y: 50, distance: 41.6
click at [194, 50] on div "Lin Ching Chieh" at bounding box center [301, 50] width 214 height 9
click at [251, 31] on button "23.9萬" at bounding box center [258, 34] width 35 height 14
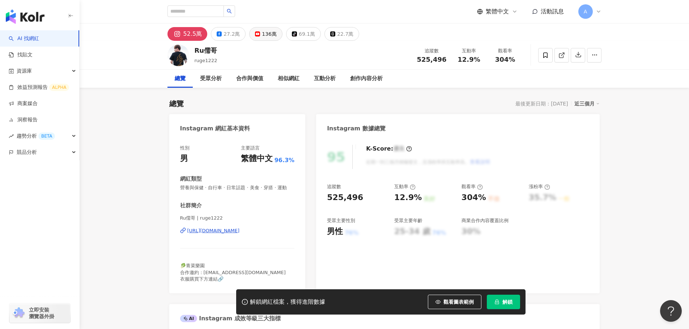
click at [263, 35] on div "136萬" at bounding box center [269, 34] width 15 height 10
drag, startPoint x: 218, startPoint y: 51, endPoint x: 195, endPoint y: 50, distance: 23.5
click at [195, 50] on div "Ru儒哥 ruge1222 追蹤數 525,496 互動率 12.9% 觀看率 304%" at bounding box center [384, 55] width 463 height 29
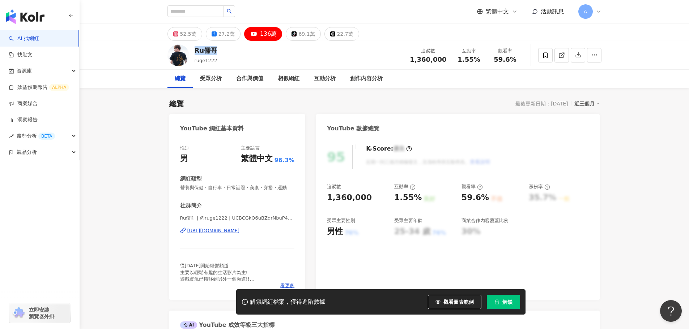
copy div "Ru儒哥"
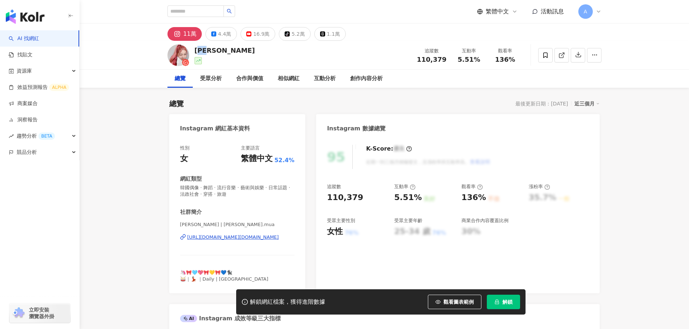
drag, startPoint x: 217, startPoint y: 52, endPoint x: 197, endPoint y: 51, distance: 20.3
click at [197, 51] on div "[PERSON_NAME] 追蹤數 110,379 互動率 5.51% 觀看率 136%" at bounding box center [384, 55] width 463 height 29
drag, startPoint x: 250, startPoint y: 34, endPoint x: 249, endPoint y: 47, distance: 13.4
click at [250, 34] on button "16.9萬" at bounding box center [257, 34] width 35 height 14
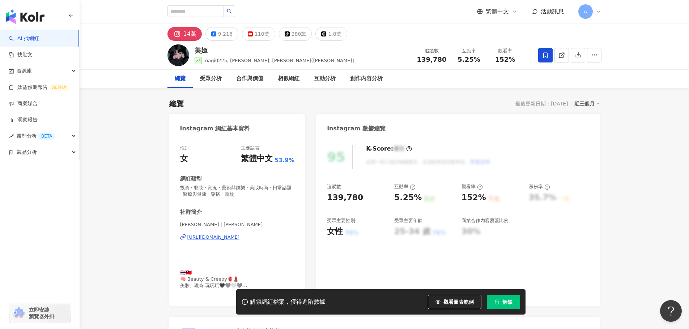
drag, startPoint x: 214, startPoint y: 55, endPoint x: 193, endPoint y: 51, distance: 21.3
click at [193, 51] on div "美姬 magi0225, rotsukhoon, 美姬(姬哥） 追蹤數 139,780 互動率 5.25% 觀看率 152%" at bounding box center [384, 55] width 463 height 29
click at [254, 36] on div "110萬" at bounding box center [261, 34] width 15 height 10
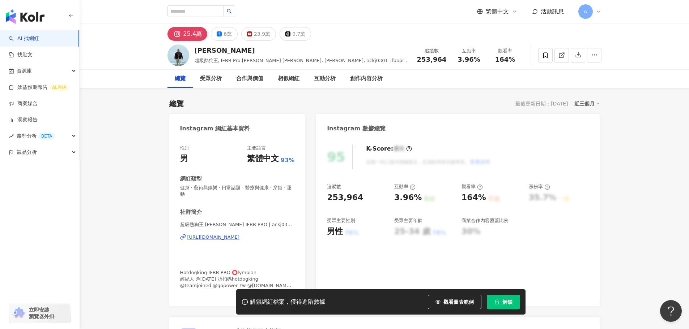
click at [256, 32] on div "23.9萬" at bounding box center [262, 34] width 16 height 10
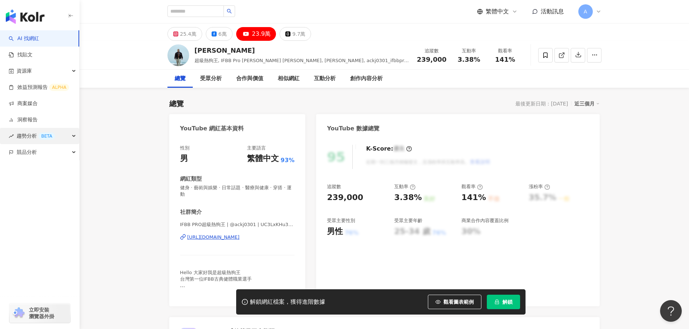
click at [67, 138] on div "趨勢分析 BETA" at bounding box center [39, 136] width 79 height 16
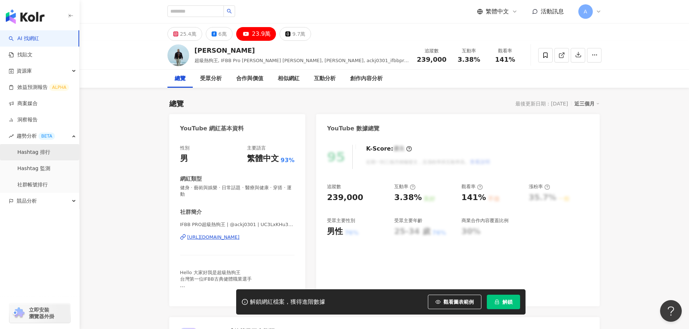
click at [46, 151] on link "Hashtag 排行" at bounding box center [33, 152] width 33 height 7
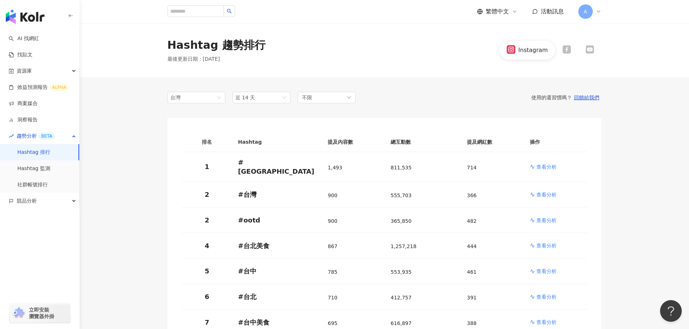
scroll to position [72, 0]
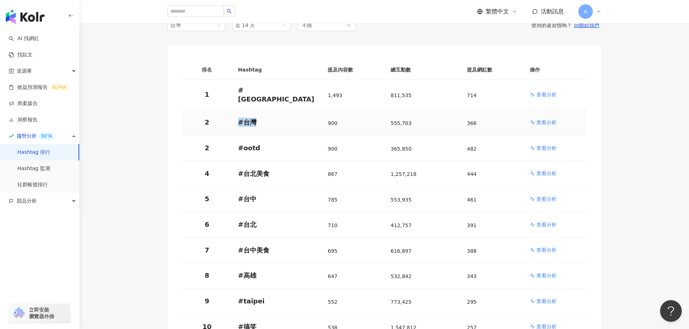
drag, startPoint x: 259, startPoint y: 115, endPoint x: 237, endPoint y: 116, distance: 22.1
click at [237, 116] on td "# 台灣" at bounding box center [277, 123] width 90 height 26
copy p "# 台灣"
drag, startPoint x: 260, startPoint y: 144, endPoint x: 239, endPoint y: 141, distance: 21.8
click at [239, 143] on p "# ootd" at bounding box center [277, 147] width 78 height 9
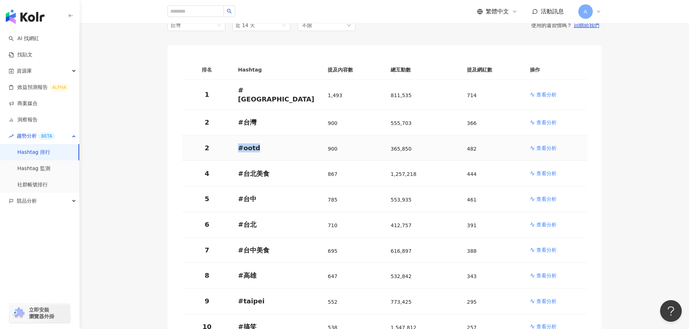
copy p "# ootd"
drag, startPoint x: 265, startPoint y: 170, endPoint x: 235, endPoint y: 169, distance: 29.6
click at [235, 169] on td "# 台北美食" at bounding box center [277, 174] width 90 height 26
copy p "# 台北美食"
drag, startPoint x: 273, startPoint y: 248, endPoint x: 233, endPoint y: 247, distance: 39.4
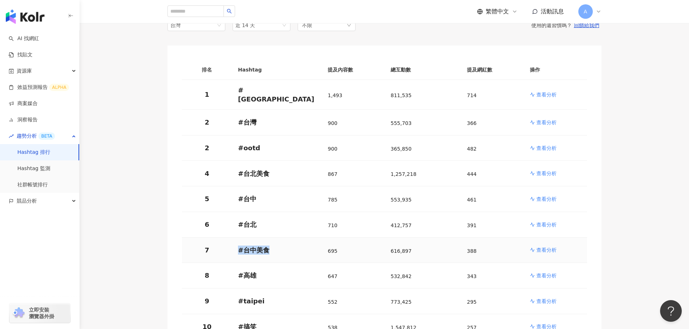
click at [233, 247] on td "# 台中美食" at bounding box center [277, 251] width 90 height 26
copy p "# 台中美食"
drag, startPoint x: 255, startPoint y: 271, endPoint x: 238, endPoint y: 271, distance: 17.0
click at [238, 271] on p "# 高雄" at bounding box center [277, 275] width 78 height 9
copy p "# 高雄"
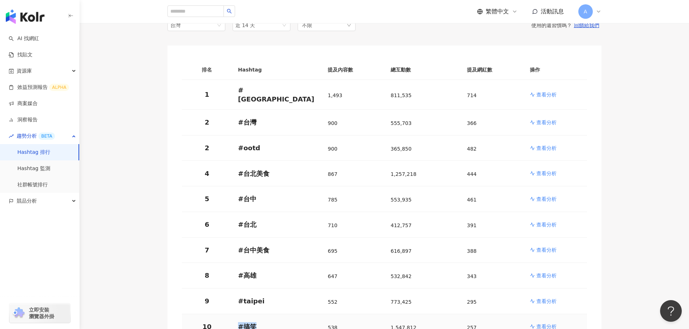
copy p "# 搞笑"
drag, startPoint x: 259, startPoint y: 321, endPoint x: 238, endPoint y: 321, distance: 21.0
click at [238, 322] on p "# 搞笑" at bounding box center [277, 326] width 78 height 9
click at [309, 143] on p "# ootd" at bounding box center [277, 147] width 78 height 9
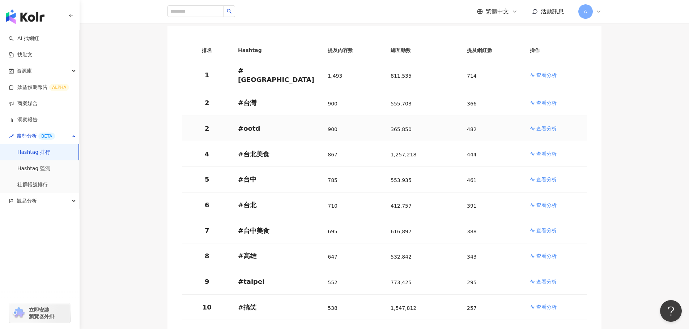
scroll to position [108, 0]
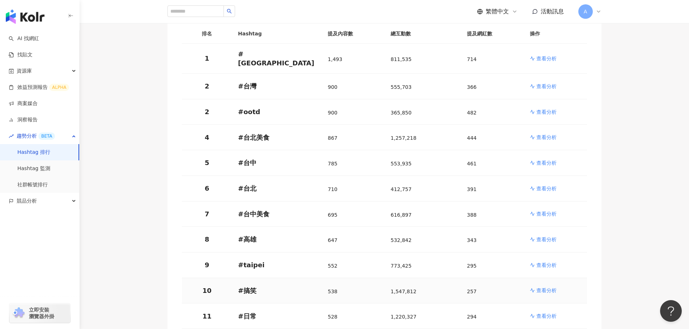
click at [245, 288] on p "# 搞笑" at bounding box center [277, 290] width 78 height 9
click at [338, 288] on div "538" at bounding box center [352, 291] width 51 height 14
click at [551, 287] on p "查看分析" at bounding box center [546, 290] width 20 height 7
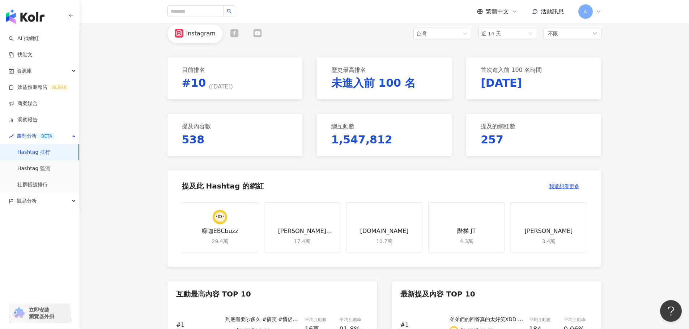
scroll to position [181, 0]
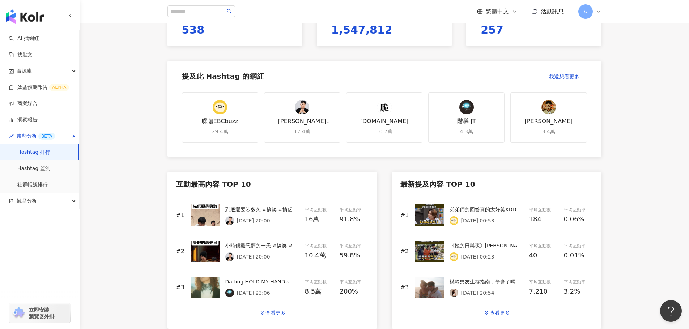
click at [260, 218] on p "2025/8/15 20:00" at bounding box center [253, 221] width 33 height 6
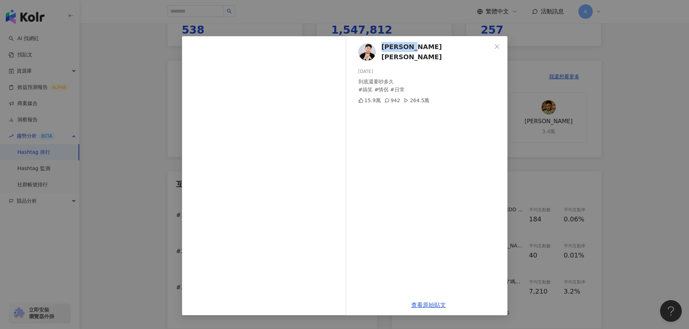
drag, startPoint x: 425, startPoint y: 50, endPoint x: 381, endPoint y: 51, distance: 44.5
click at [381, 51] on div "王惟漢Kevin 2025/8/15 到底還要吵多久 #搞笑 #情侶 #日常 15.9萬 942 264.5萬" at bounding box center [428, 165] width 158 height 259
copy span "王惟漢Kevin"
click at [426, 307] on link "查看原始貼文" at bounding box center [428, 305] width 35 height 7
click at [499, 46] on icon "close" at bounding box center [497, 47] width 6 height 6
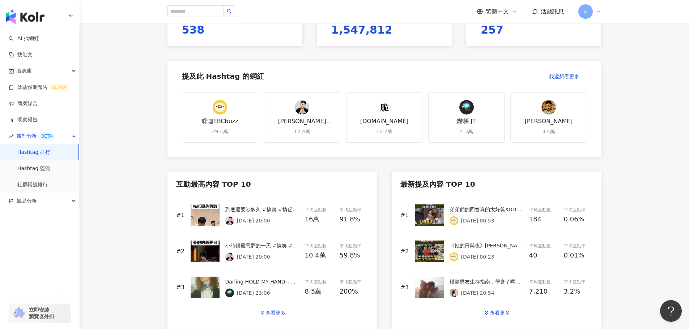
click at [228, 222] on img at bounding box center [229, 220] width 9 height 9
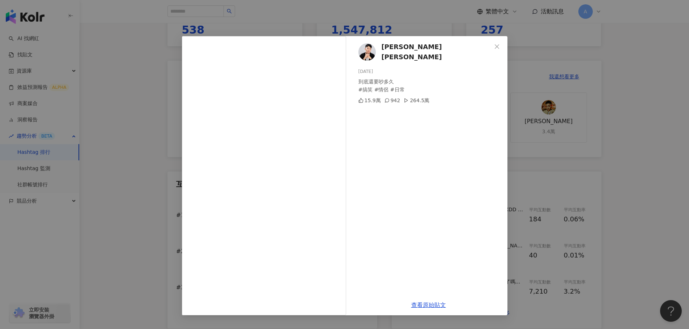
click at [363, 49] on img at bounding box center [366, 51] width 17 height 17
click at [494, 46] on icon "close" at bounding box center [497, 47] width 6 height 6
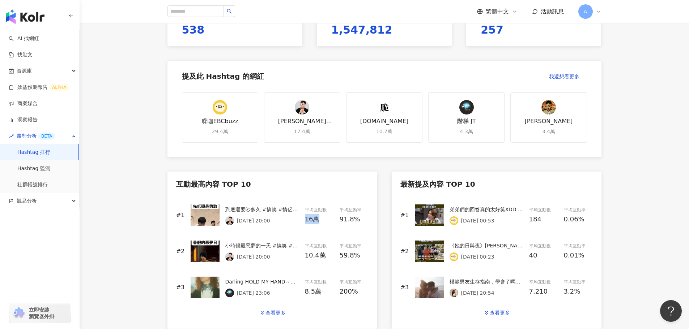
drag, startPoint x: 318, startPoint y: 218, endPoint x: 305, endPoint y: 222, distance: 12.8
click at [305, 222] on span "16萬" at bounding box center [312, 219] width 15 height 10
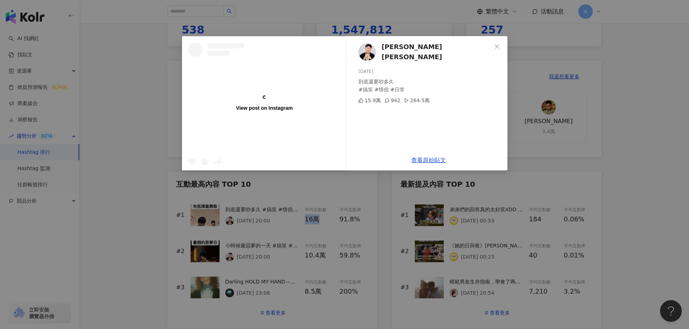
copy span "16萬"
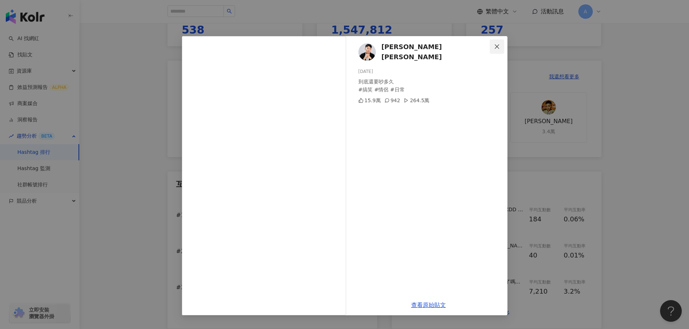
click at [496, 45] on icon "close" at bounding box center [496, 46] width 4 height 4
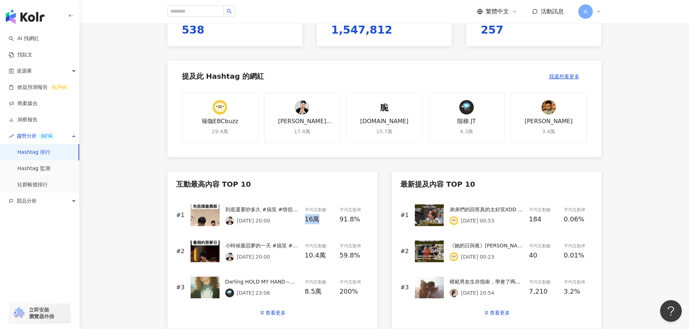
copy span "16萬"
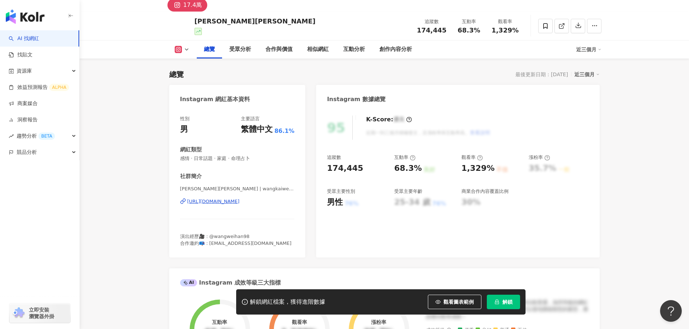
scroll to position [36, 0]
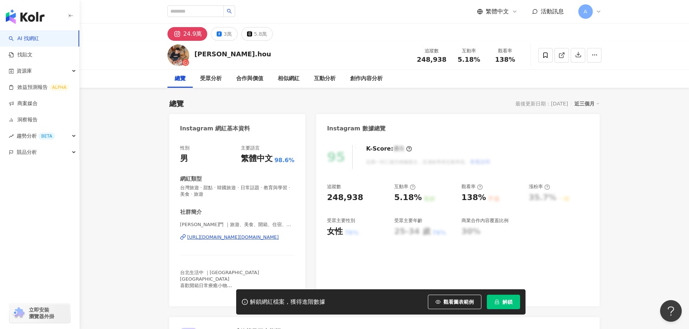
drag, startPoint x: 236, startPoint y: 53, endPoint x: 209, endPoint y: 61, distance: 29.1
click at [194, 55] on div "raymond.hou 追蹤數 248,938 互動率 5.18% 觀看率 138%" at bounding box center [384, 55] width 463 height 29
copy div "aymond.hou"
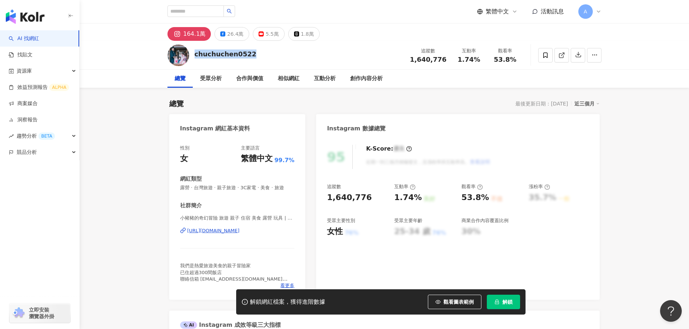
drag, startPoint x: 248, startPoint y: 55, endPoint x: 196, endPoint y: 56, distance: 51.7
click at [196, 56] on div "chuchuchen0522" at bounding box center [225, 54] width 62 height 9
copy div "chuchuchen0522"
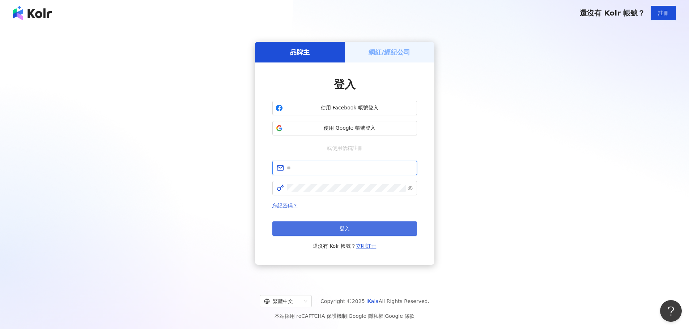
type input "**********"
click at [318, 231] on button "登入" at bounding box center [344, 229] width 145 height 14
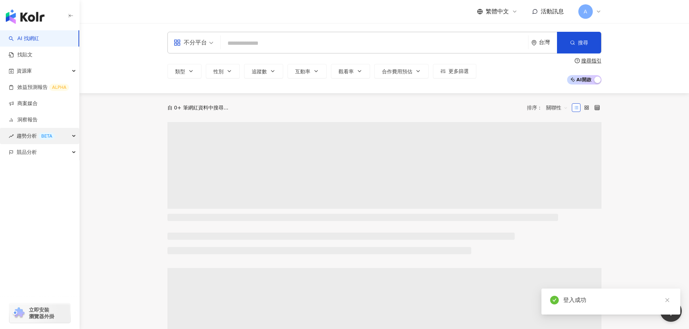
click at [35, 139] on span "趨勢分析 BETA" at bounding box center [36, 136] width 38 height 16
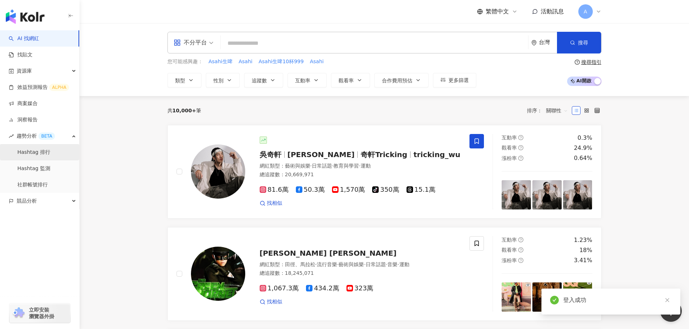
click at [37, 156] on link "Hashtag 排行" at bounding box center [33, 152] width 33 height 7
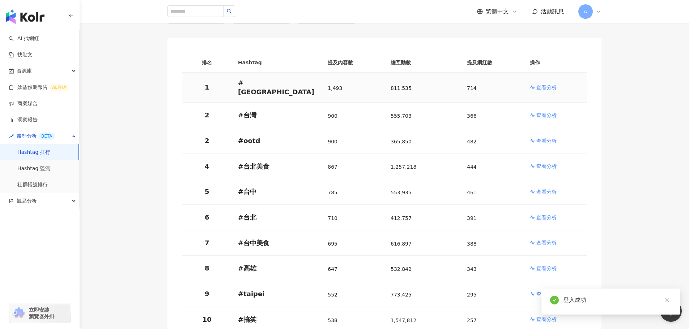
scroll to position [181, 0]
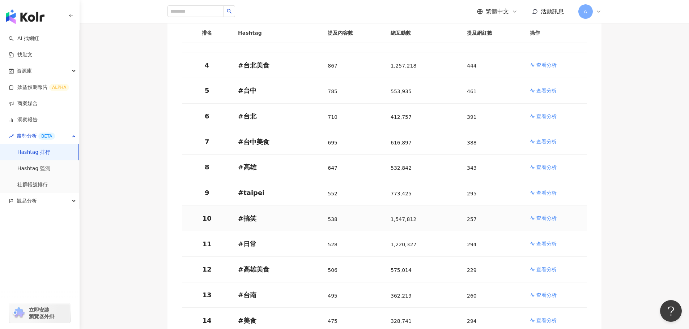
click at [552, 215] on p "查看分析" at bounding box center [546, 218] width 20 height 7
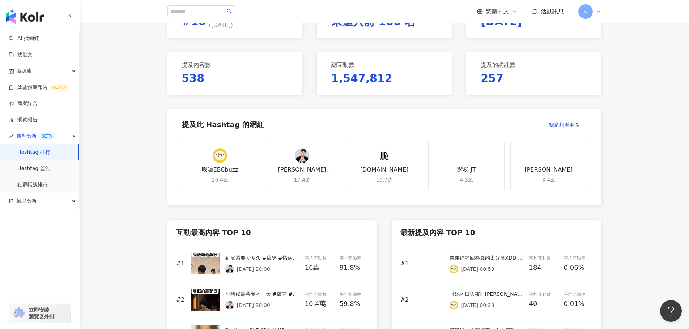
scroll to position [145, 0]
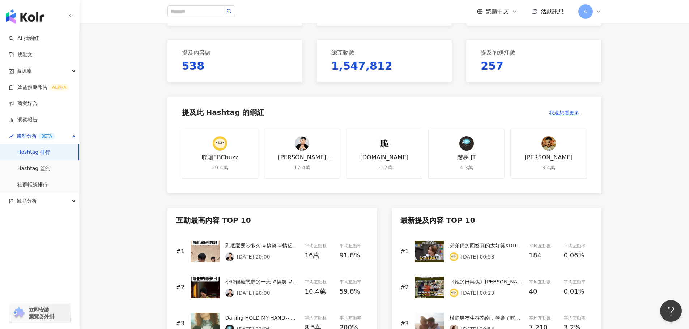
click at [230, 256] on img at bounding box center [229, 257] width 9 height 9
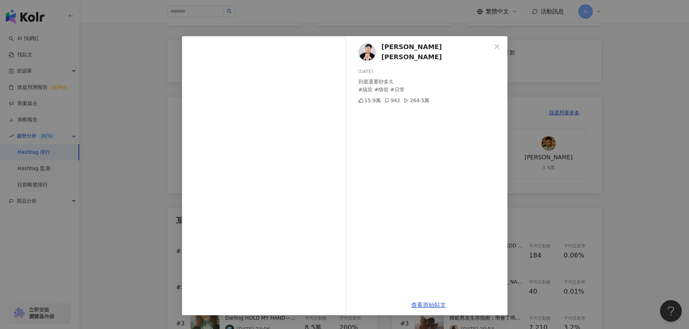
click at [368, 52] on img at bounding box center [366, 51] width 17 height 17
click at [494, 45] on icon "close" at bounding box center [497, 47] width 6 height 6
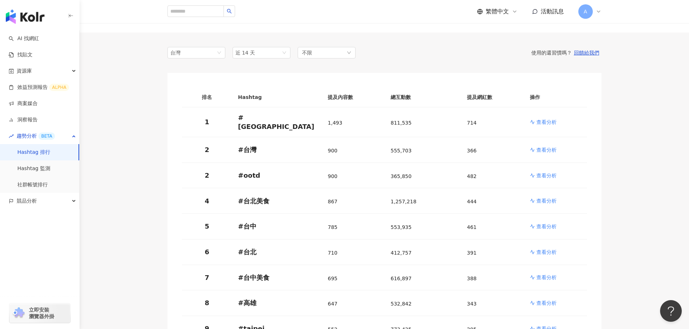
scroll to position [108, 0]
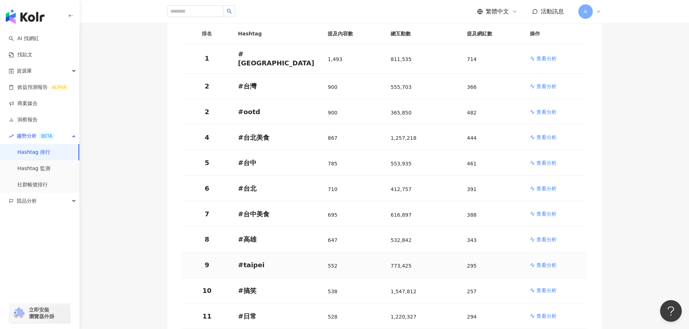
click at [548, 262] on p "查看分析" at bounding box center [546, 265] width 20 height 7
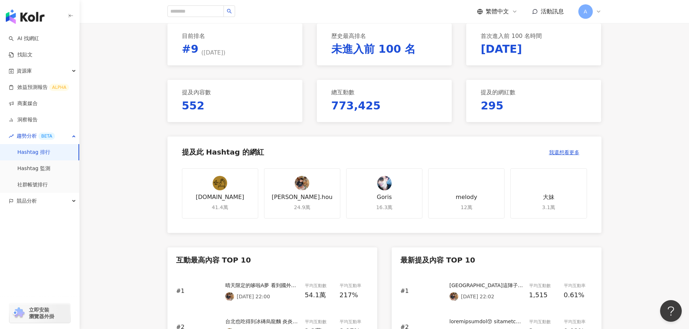
scroll to position [108, 0]
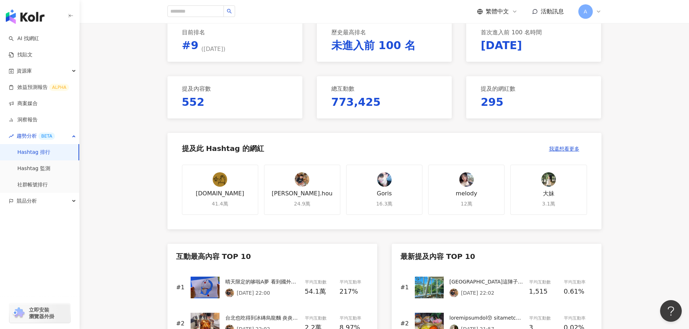
click at [230, 292] on img at bounding box center [229, 293] width 9 height 9
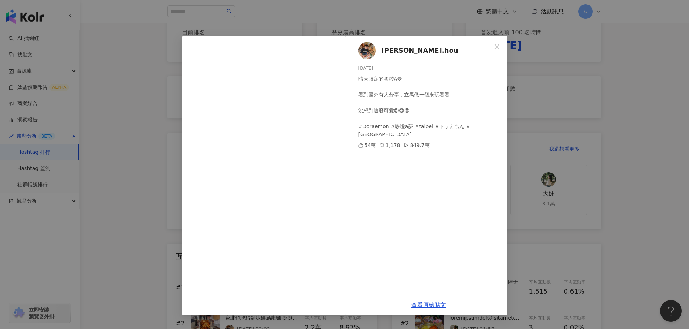
click at [369, 50] on img at bounding box center [366, 50] width 17 height 17
click at [496, 46] on icon "close" at bounding box center [497, 47] width 6 height 6
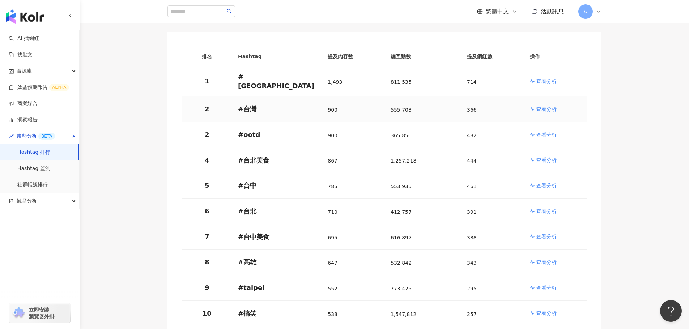
scroll to position [108, 0]
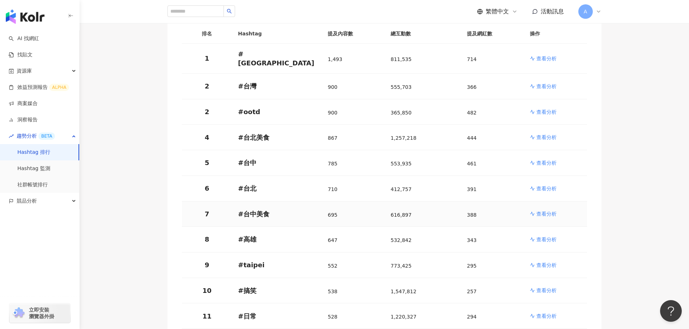
click at [555, 210] on p "查看分析" at bounding box center [546, 213] width 20 height 7
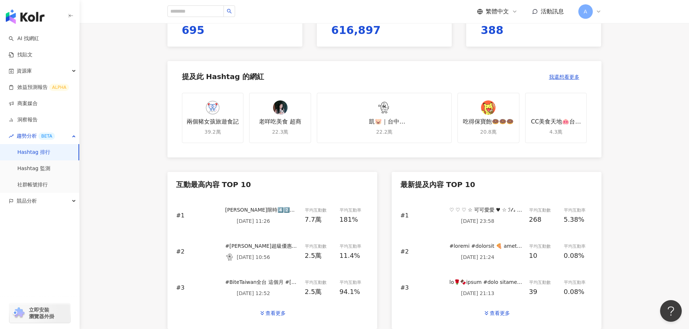
scroll to position [181, 0]
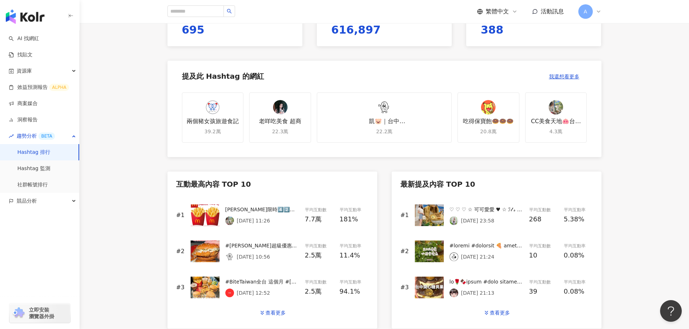
click at [263, 214] on div "麥當勞限時4️⃣2️⃣天大薯優惠加$1元多1件啦🍟薯餅、雞塊、飲品也通通有‼️ 還有各種單人、雙人套餐超值優惠🍔 趕快收藏起來@你朋友請你吃麥當勞吧😁 🔺優惠…" at bounding box center [262, 216] width 74 height 20
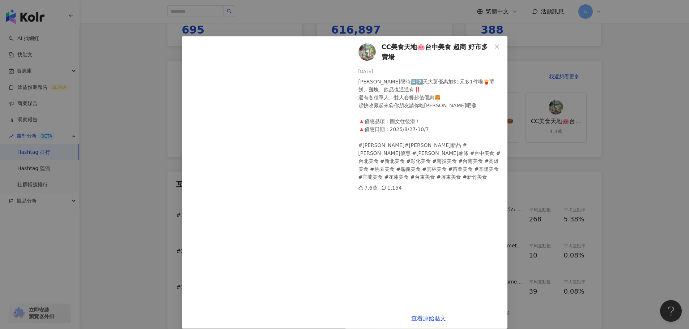
click at [364, 50] on img at bounding box center [366, 51] width 17 height 17
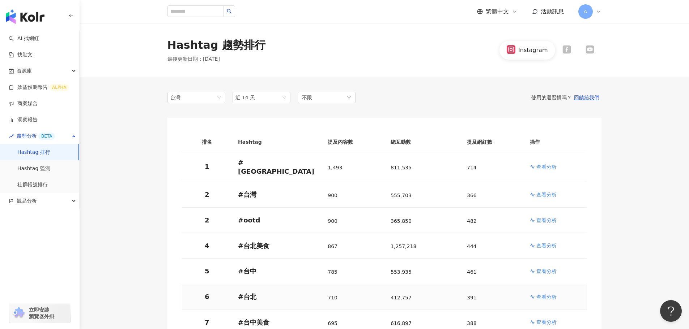
click at [549, 293] on p "查看分析" at bounding box center [546, 296] width 20 height 7
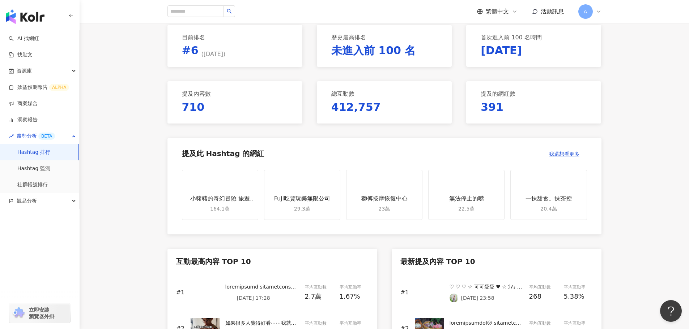
scroll to position [217, 0]
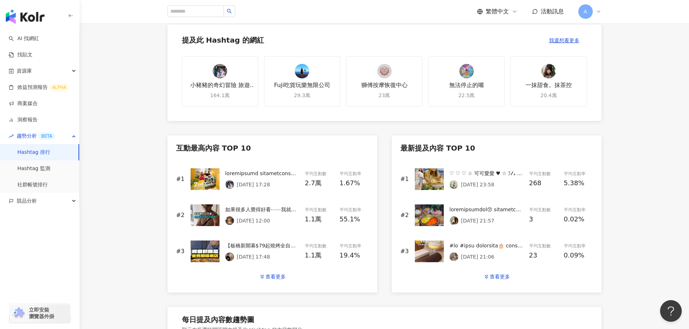
click at [230, 184] on img at bounding box center [229, 184] width 9 height 9
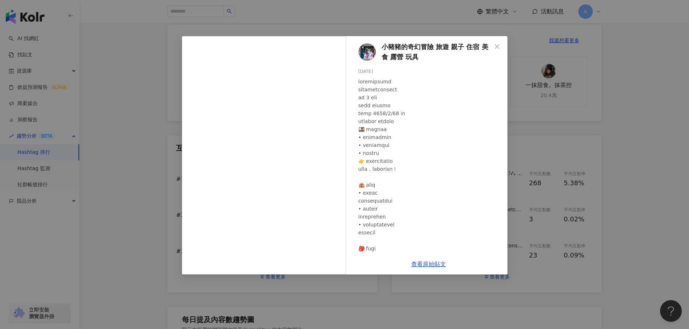
click at [366, 51] on img at bounding box center [366, 51] width 17 height 17
click at [497, 47] on icon "close" at bounding box center [497, 47] width 6 height 6
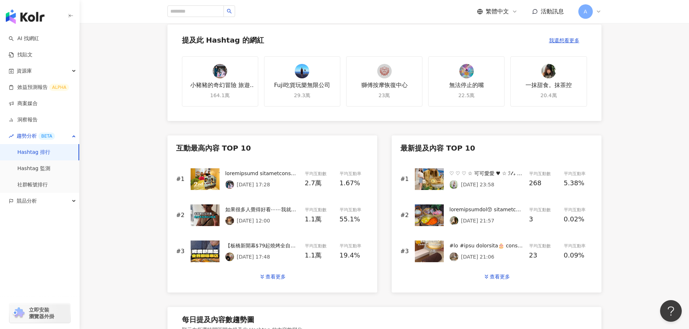
click at [251, 218] on p "2025/8/17 12:00" at bounding box center [253, 221] width 33 height 6
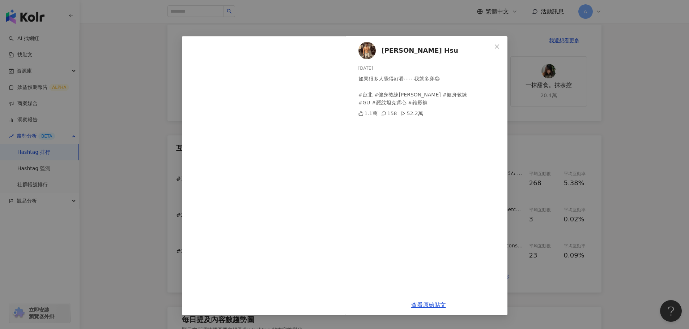
click at [366, 52] on img at bounding box center [366, 50] width 17 height 17
click at [496, 45] on icon "close" at bounding box center [497, 47] width 6 height 6
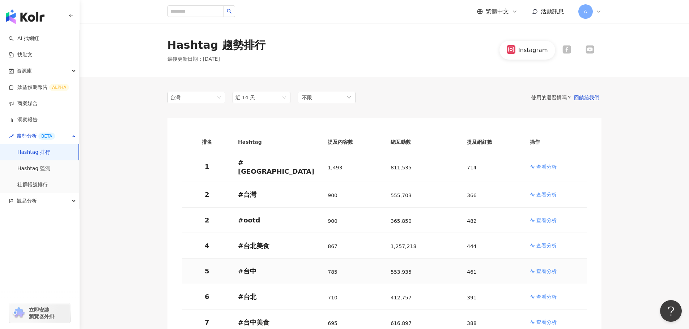
click at [546, 269] on p "查看分析" at bounding box center [546, 271] width 20 height 7
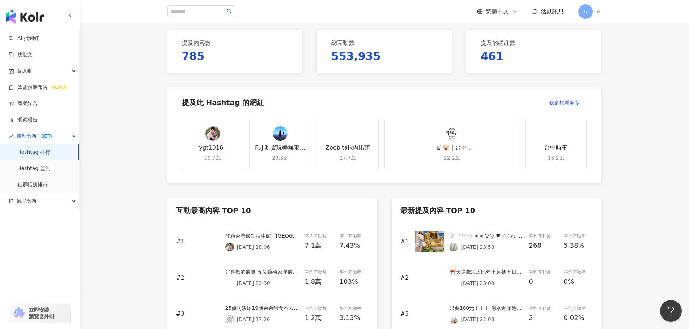
scroll to position [181, 0]
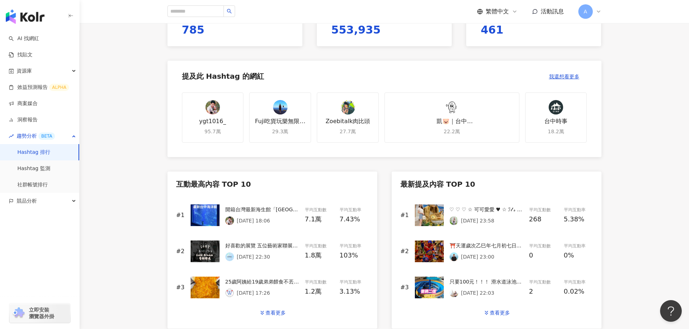
click at [230, 220] on img at bounding box center [229, 220] width 9 height 9
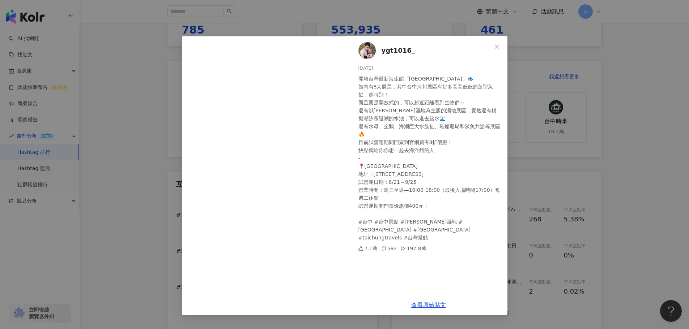
click at [368, 52] on img at bounding box center [366, 50] width 17 height 17
click at [496, 47] on icon "close" at bounding box center [496, 46] width 4 height 4
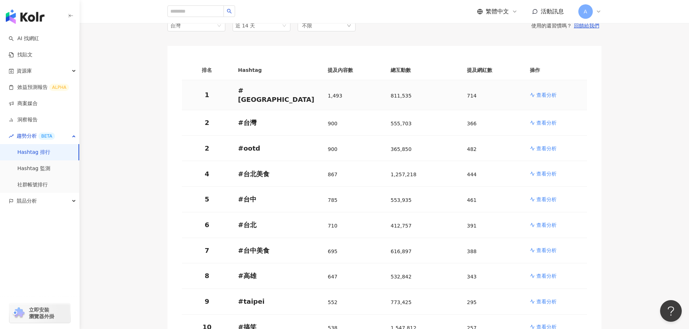
scroll to position [72, 0]
click at [549, 222] on p "查看分析" at bounding box center [546, 224] width 20 height 7
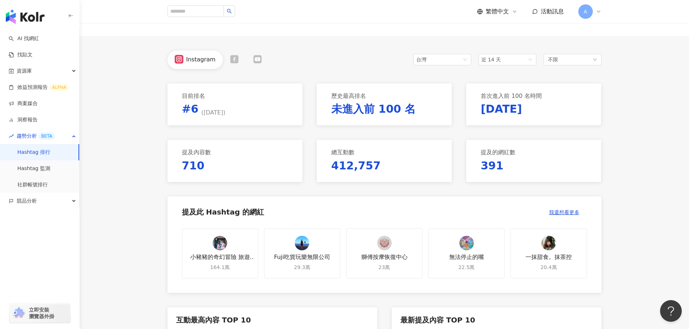
scroll to position [145, 0]
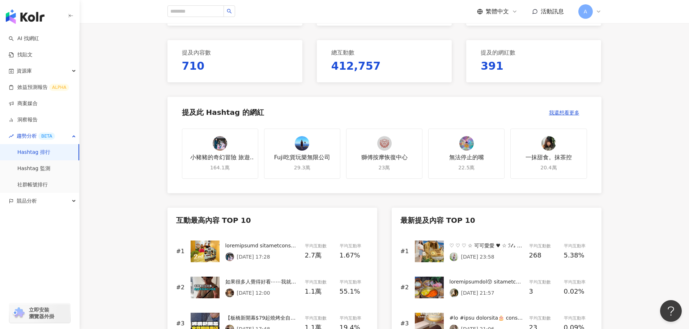
click at [230, 292] on img at bounding box center [229, 293] width 9 height 9
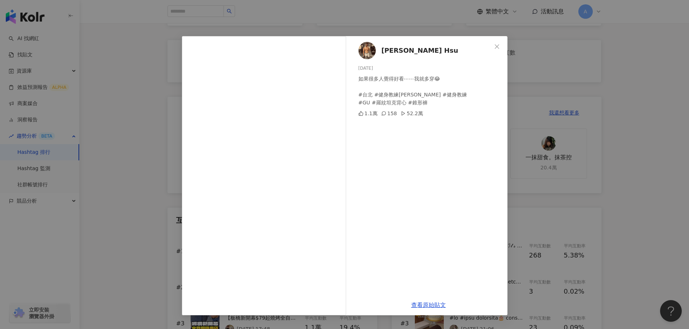
click at [366, 53] on img at bounding box center [366, 50] width 17 height 17
click at [494, 47] on icon "close" at bounding box center [497, 47] width 6 height 6
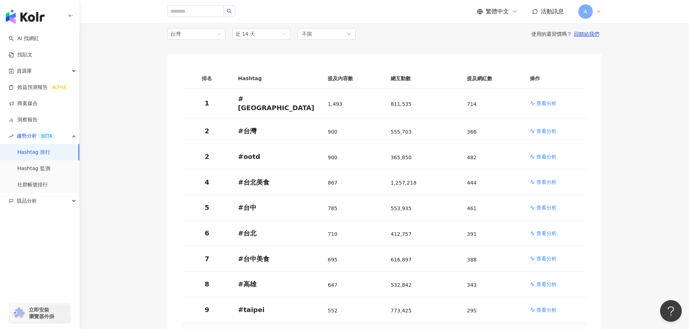
scroll to position [181, 0]
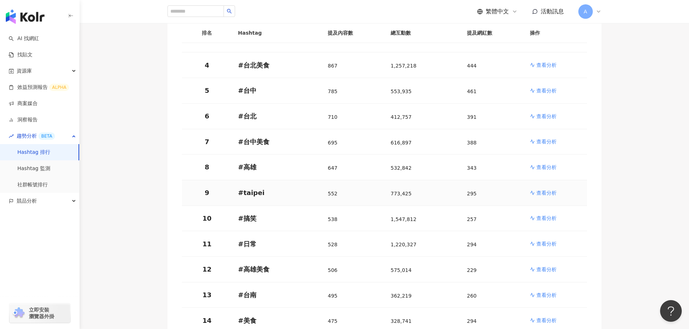
click at [544, 190] on p "查看分析" at bounding box center [546, 192] width 20 height 7
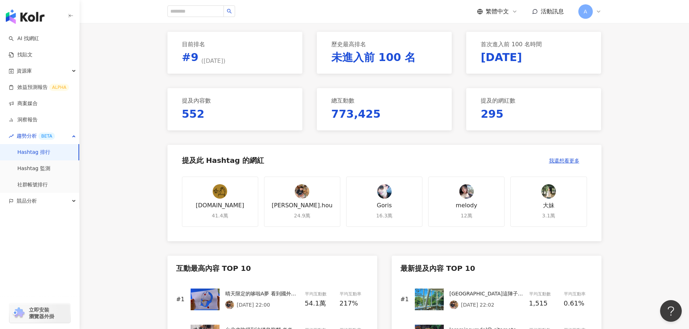
scroll to position [217, 0]
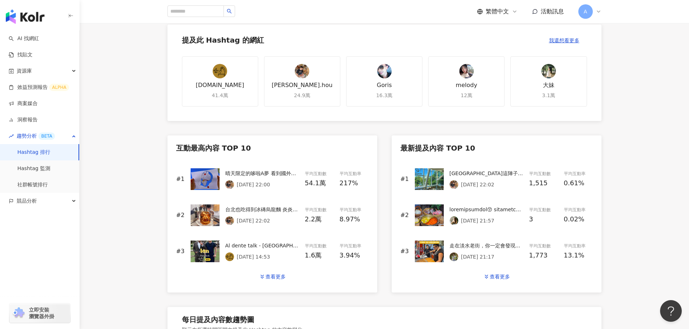
click at [231, 184] on img at bounding box center [229, 184] width 9 height 9
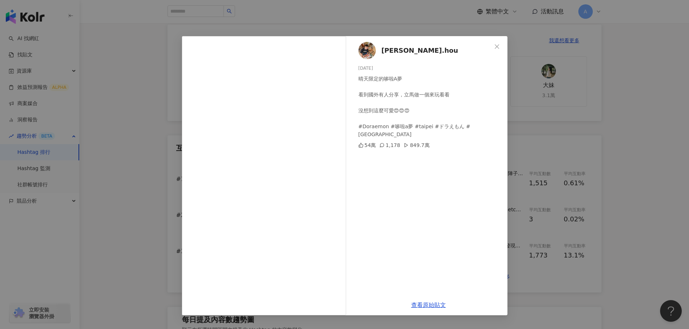
click at [365, 50] on img at bounding box center [366, 50] width 17 height 17
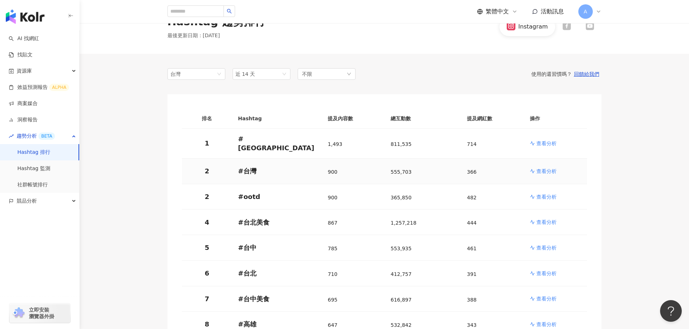
scroll to position [36, 0]
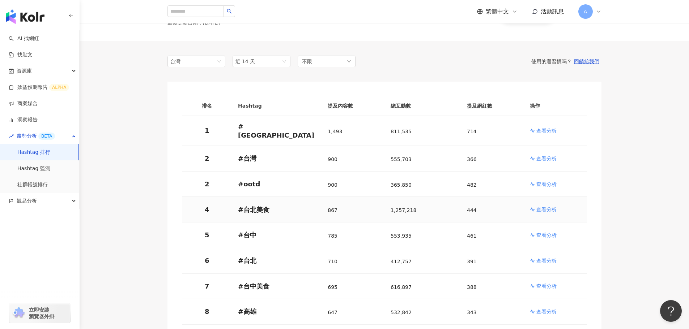
click at [545, 206] on p "查看分析" at bounding box center [546, 209] width 20 height 7
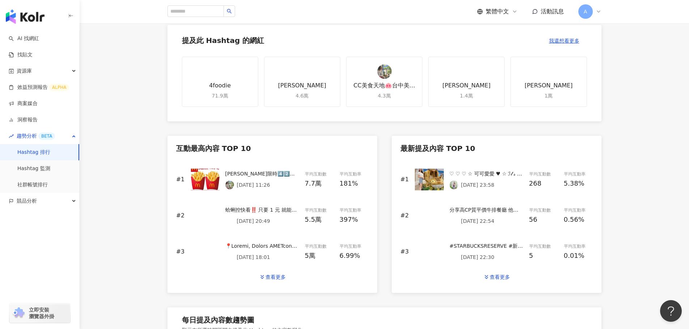
scroll to position [217, 0]
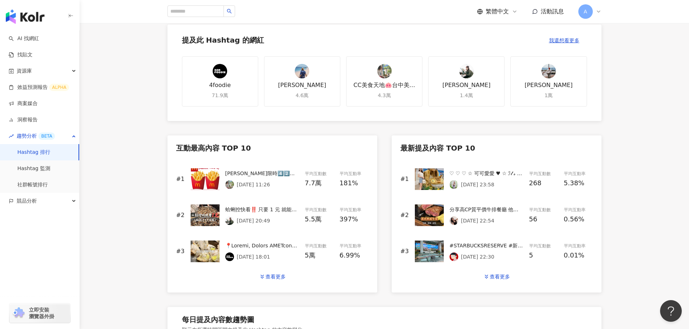
click at [226, 222] on img at bounding box center [229, 220] width 9 height 9
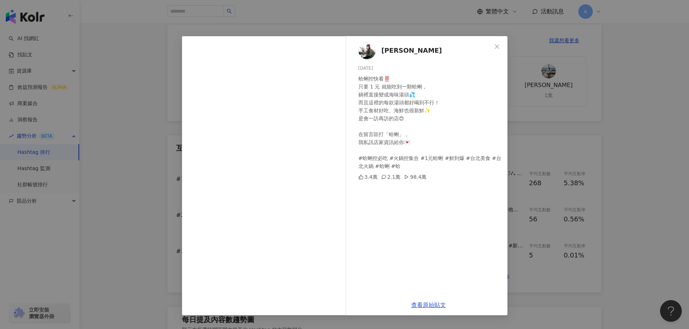
click at [366, 54] on img at bounding box center [366, 50] width 17 height 17
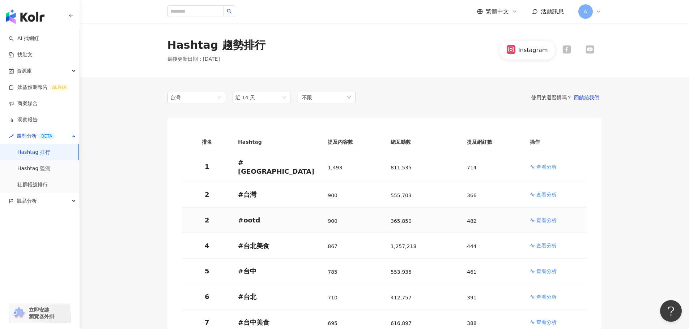
click at [553, 217] on p "查看分析" at bounding box center [546, 220] width 20 height 7
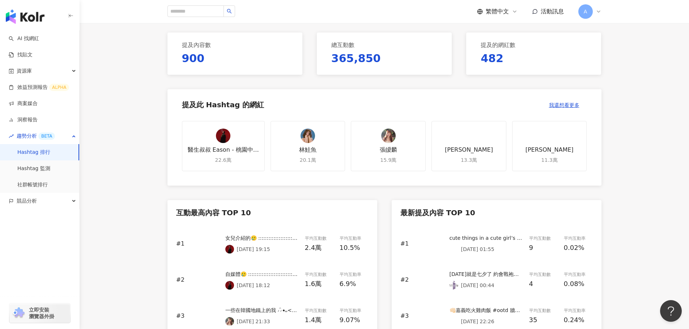
scroll to position [217, 0]
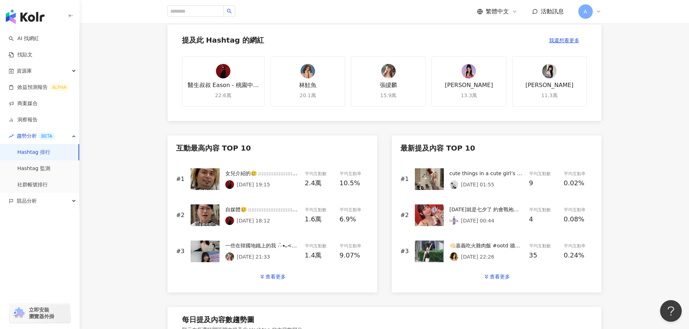
click at [266, 182] on p "2025/8/15 19:15" at bounding box center [253, 185] width 33 height 6
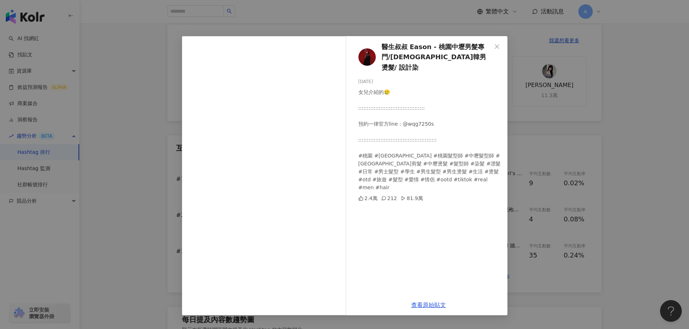
click at [367, 51] on img at bounding box center [366, 56] width 17 height 17
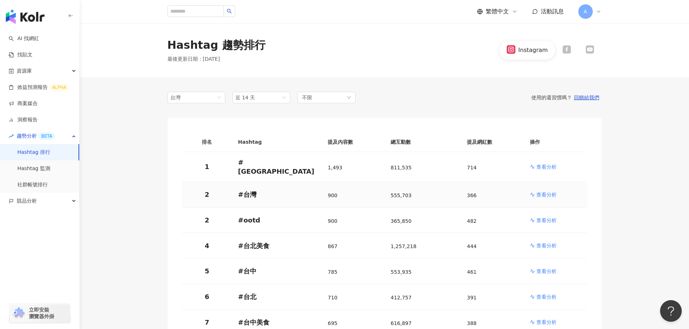
click at [539, 192] on p "查看分析" at bounding box center [546, 194] width 20 height 7
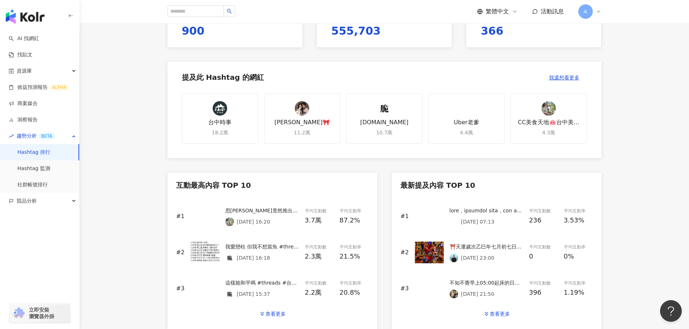
scroll to position [253, 0]
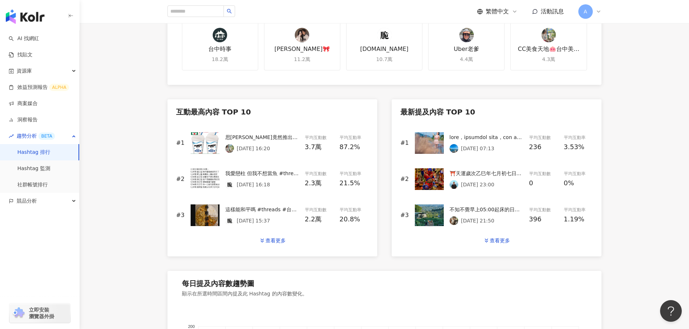
click at [230, 149] on img at bounding box center [229, 148] width 9 height 9
click at [231, 181] on img at bounding box center [229, 184] width 9 height 9
click at [230, 183] on img at bounding box center [229, 184] width 9 height 9
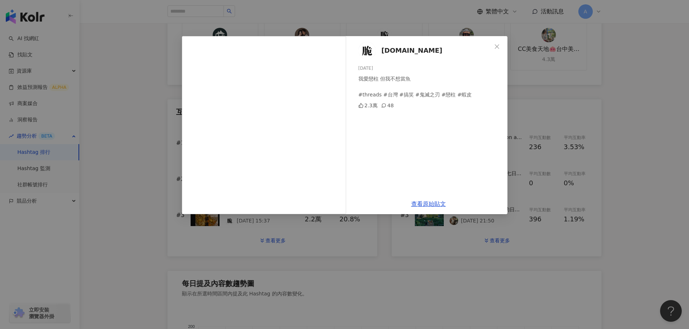
click at [366, 51] on img at bounding box center [366, 50] width 17 height 17
click at [495, 46] on icon "close" at bounding box center [497, 47] width 6 height 6
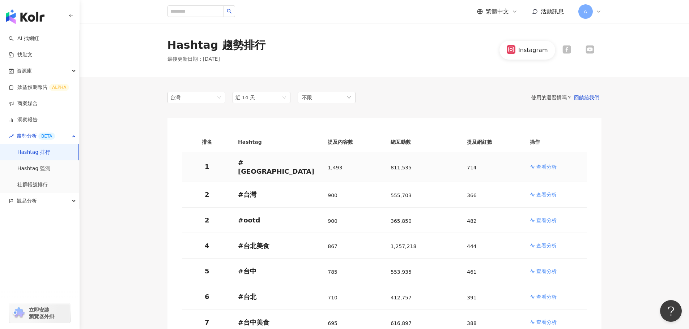
click at [546, 167] on p "查看分析" at bounding box center [546, 166] width 20 height 7
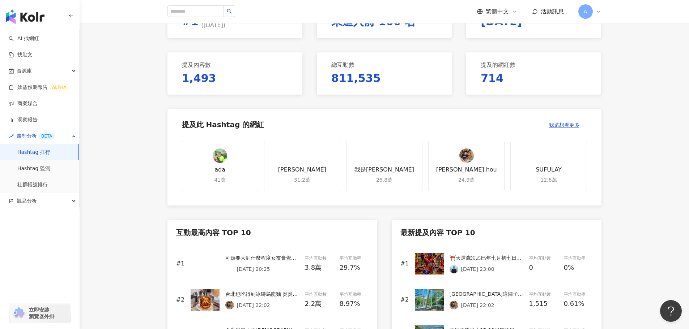
scroll to position [181, 0]
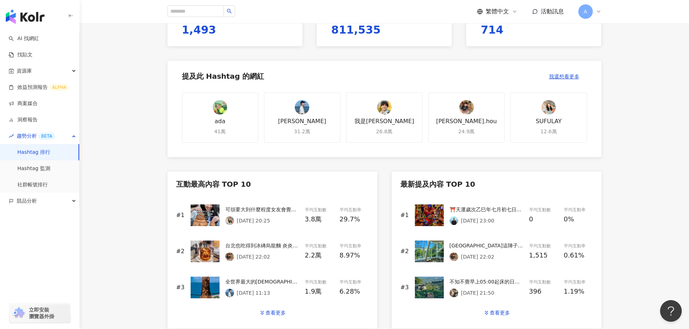
click at [242, 220] on p "2025/8/28 20:25" at bounding box center [253, 221] width 33 height 6
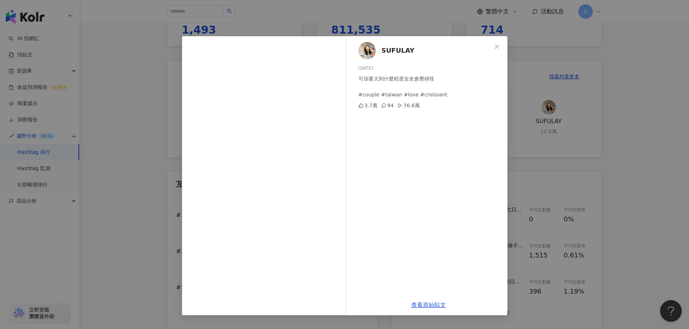
click at [366, 52] on img at bounding box center [366, 50] width 17 height 17
click at [496, 45] on icon "close" at bounding box center [497, 47] width 6 height 6
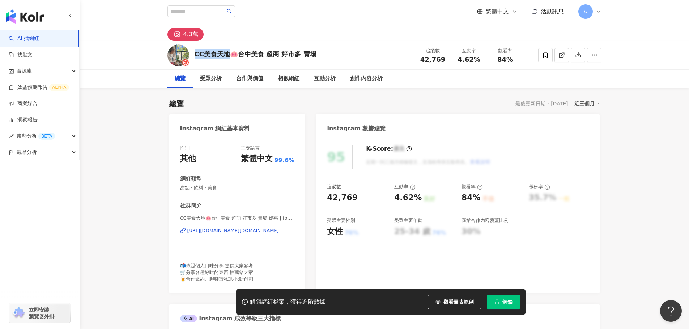
drag, startPoint x: 195, startPoint y: 54, endPoint x: 227, endPoint y: 55, distance: 31.5
click at [227, 55] on div "CC美食天地🐽台中美食 超商 好市多 賣場" at bounding box center [255, 54] width 122 height 9
copy div "CC美食天地"
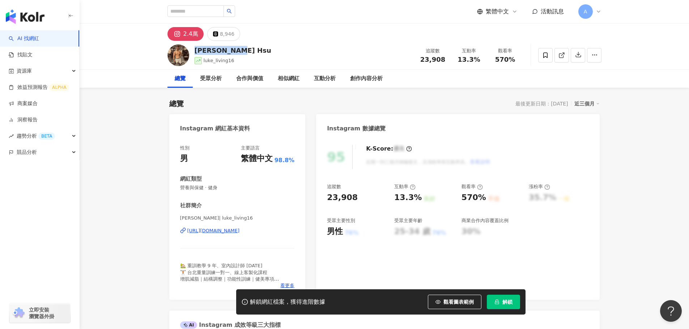
drag, startPoint x: 233, startPoint y: 51, endPoint x: 194, endPoint y: 51, distance: 39.4
click at [194, 51] on div "Luke H. Hsu luke_living16 追蹤數 23,908 互動率 13.3% 觀看率 570%" at bounding box center [384, 55] width 463 height 29
copy div "Luke H. Hsu"
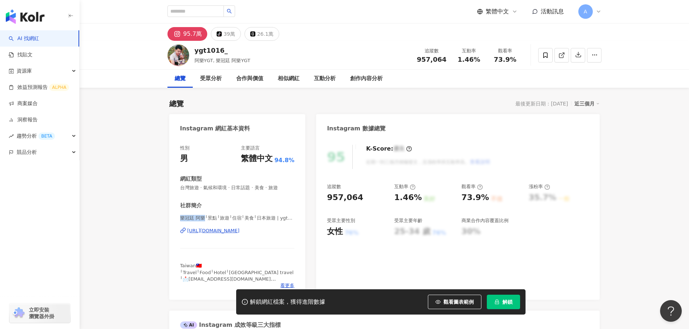
drag, startPoint x: 203, startPoint y: 216, endPoint x: 177, endPoint y: 219, distance: 26.1
click at [177, 219] on div "性別 男 主要語言 繁體中文 94.8% 網紅類型 台灣旅遊 · 氣候和環境 · 日常話題 · 美食 · 旅遊 社群簡介 樂冠廷 阿樂╵景點╵旅遊╵住宿╵美食…" at bounding box center [237, 219] width 136 height 162
copy span "樂冠廷 阿樂"
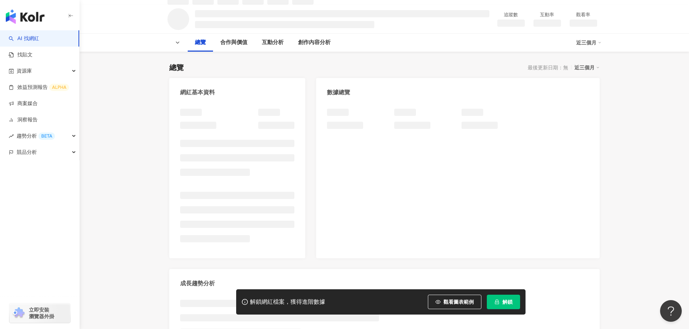
scroll to position [84, 0]
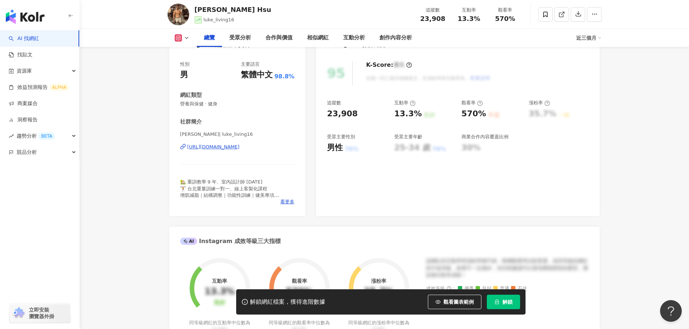
scroll to position [36, 0]
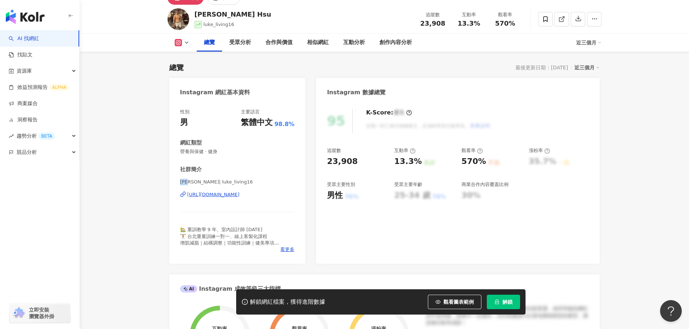
drag, startPoint x: 193, startPoint y: 182, endPoint x: 181, endPoint y: 182, distance: 12.3
click at [181, 182] on span "[PERSON_NAME]| luke_living16" at bounding box center [237, 182] width 115 height 7
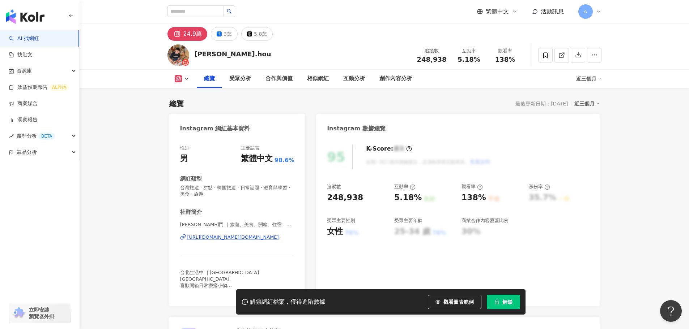
scroll to position [72, 0]
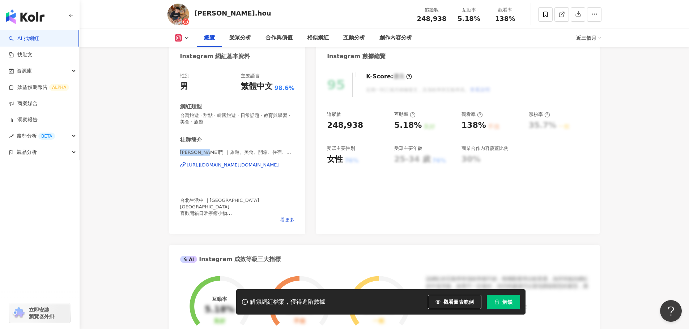
drag, startPoint x: 209, startPoint y: 151, endPoint x: 180, endPoint y: 152, distance: 29.6
click at [180, 152] on span "raymond 瑞門 ｜旅遊、美食、開箱、住宿、日本旅遊 | raymond.hou" at bounding box center [237, 152] width 115 height 7
copy span "raymond 瑞門"
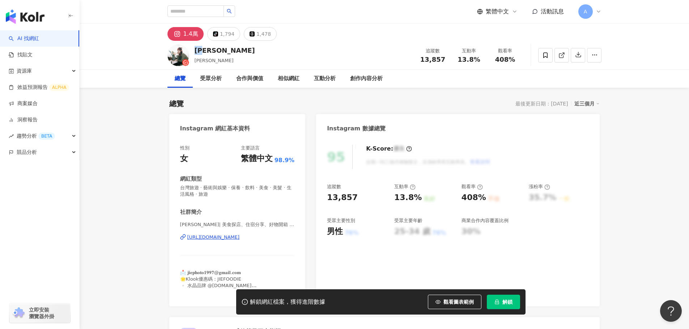
drag, startPoint x: 207, startPoint y: 50, endPoint x: 197, endPoint y: 50, distance: 10.1
click at [197, 50] on div "[PERSON_NAME]" at bounding box center [224, 50] width 60 height 9
copy div "[PERSON_NAME]"
click at [198, 234] on div "Jie小潔| 美食探店、住宿分享、好物開箱 | _jiefoodie https://www.instagram.com/_jiefoodie/" at bounding box center [237, 243] width 115 height 42
click at [199, 238] on div "https://www.instagram.com/_jiefoodie/" at bounding box center [213, 237] width 52 height 7
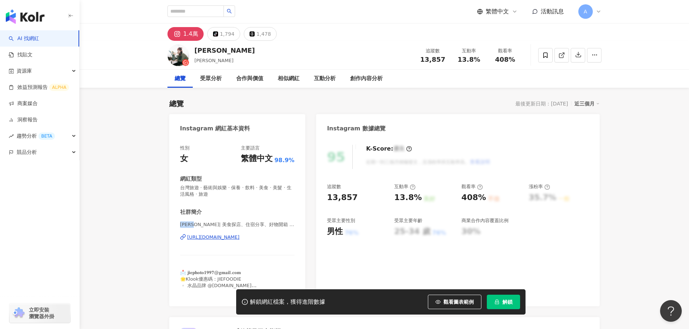
drag, startPoint x: 195, startPoint y: 223, endPoint x: 180, endPoint y: 224, distance: 14.9
click at [180, 224] on span "Jie小潔| 美食探店、住宿分享、好物開箱 | _jiefoodie" at bounding box center [237, 225] width 115 height 7
copy span "Jie小潔"
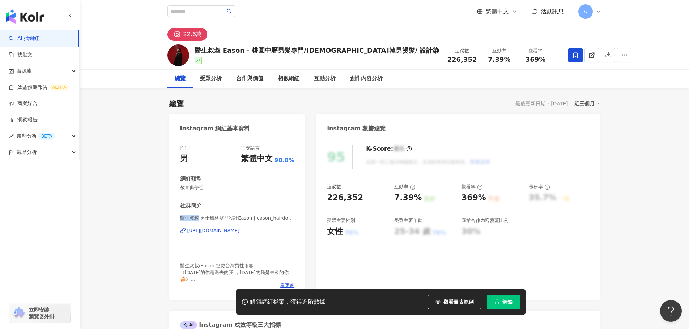
drag, startPoint x: 179, startPoint y: 217, endPoint x: 198, endPoint y: 216, distance: 18.8
click at [198, 216] on div "性別 男 主要語言 繁體中文 98.8% 網紅類型 教育與學習 社群簡介 醫生叔叔-男士風格髮型設計Eason | eason_hairdoctor [URL…" at bounding box center [237, 219] width 136 height 162
copy span "醫生叔叔"
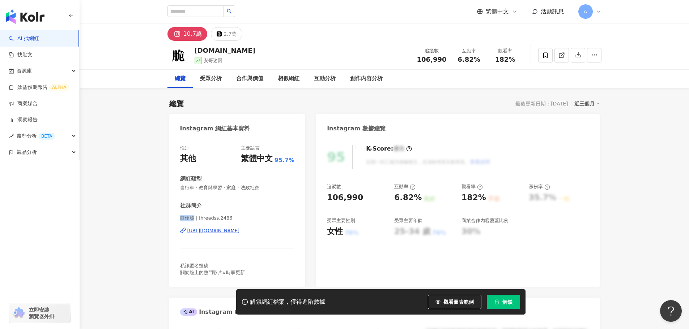
drag, startPoint x: 193, startPoint y: 217, endPoint x: 180, endPoint y: 219, distance: 13.5
click at [180, 219] on span "隨便脆 | threadss.2486" at bounding box center [237, 218] width 115 height 7
copy span "隨便脆"
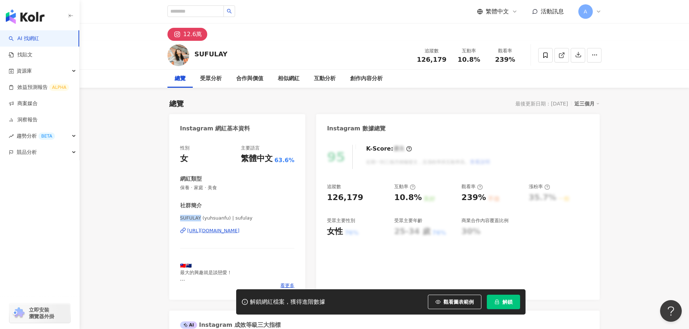
drag, startPoint x: 180, startPoint y: 219, endPoint x: 199, endPoint y: 218, distance: 19.2
click at [199, 218] on span "SUFULAY (yuhsuanfu) | sufulay" at bounding box center [237, 218] width 115 height 7
copy span "SUFULAY"
